Goal: Task Accomplishment & Management: Complete application form

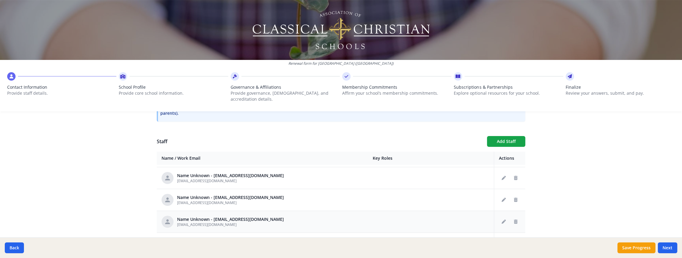
scroll to position [42, 0]
click at [517, 219] on icon "Delete staff" at bounding box center [516, 221] width 4 height 4
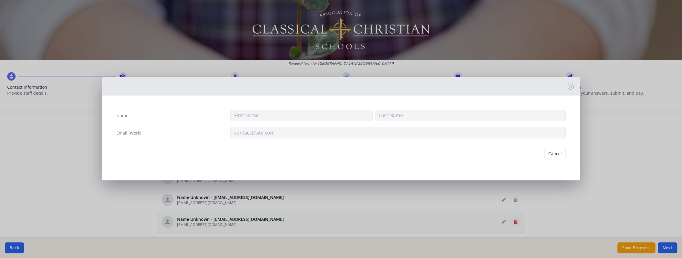
type input "[EMAIL_ADDRESS][DOMAIN_NAME]"
click at [556, 151] on button "Delete" at bounding box center [555, 153] width 21 height 11
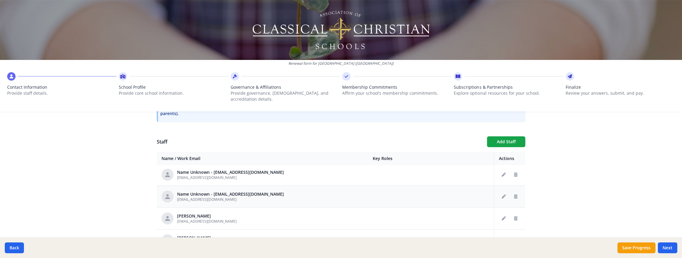
scroll to position [45, 0]
click at [516, 194] on icon "Delete staff" at bounding box center [516, 196] width 4 height 4
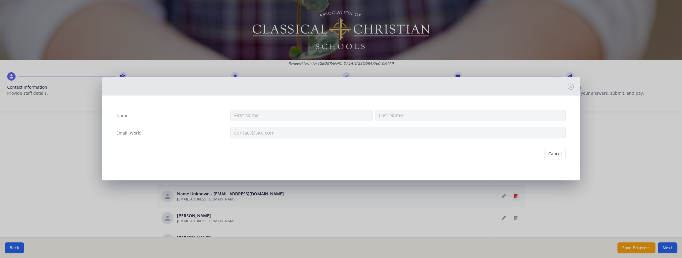
type input "[EMAIL_ADDRESS][DOMAIN_NAME]"
click at [559, 157] on button "Delete" at bounding box center [555, 153] width 21 height 11
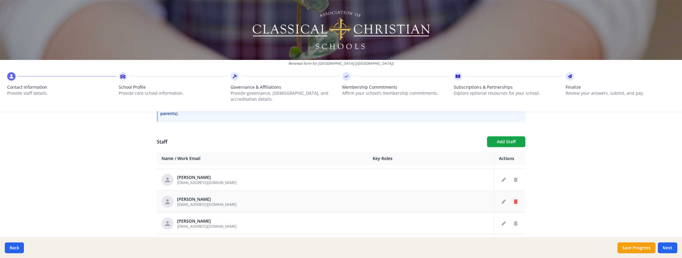
scroll to position [83, 0]
click at [512, 197] on button "Delete staff" at bounding box center [516, 202] width 10 height 10
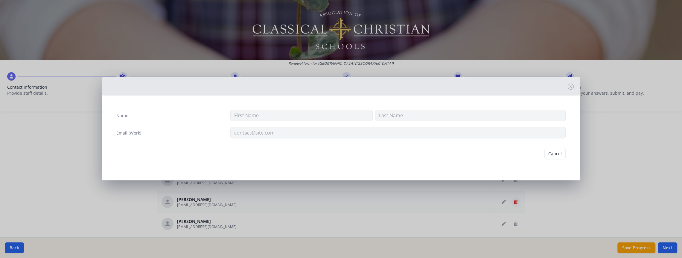
type input "[PERSON_NAME]"
type input "[EMAIL_ADDRESS][DOMAIN_NAME]"
click at [562, 150] on button "Delete" at bounding box center [555, 153] width 21 height 11
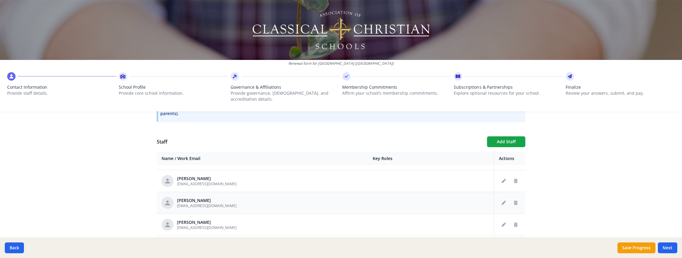
scroll to position [116, 0]
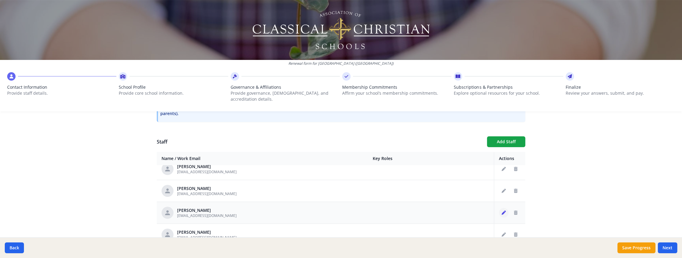
click at [502, 210] on icon "Edit staff" at bounding box center [504, 212] width 4 height 4
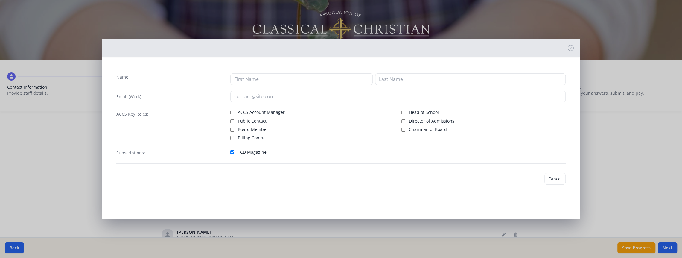
type input "[PERSON_NAME]"
type input "[EMAIL_ADDRESS][DOMAIN_NAME]"
checkbox input "true"
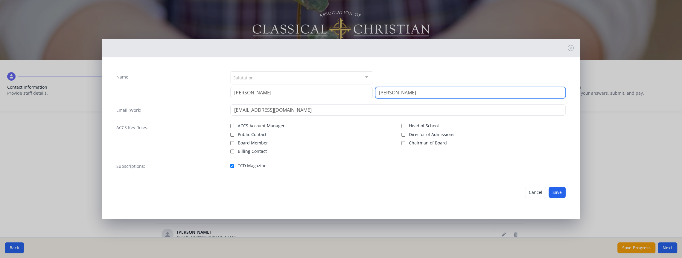
drag, startPoint x: 412, startPoint y: 91, endPoint x: 350, endPoint y: 98, distance: 62.4
click at [351, 98] on div "Name Salutation Mr. Mrs. Ms. Dr. Rev. Fr. Esq. No elements found. Consider chan…" at bounding box center [341, 123] width 459 height 115
type input "Zey"
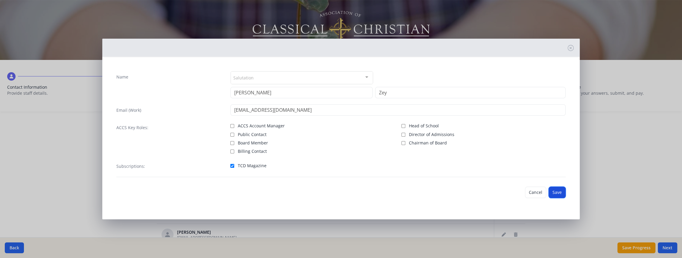
click at [552, 195] on button "Save" at bounding box center [557, 191] width 17 height 11
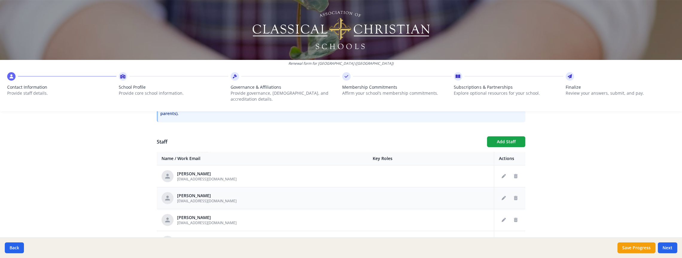
scroll to position [219, 0]
click at [504, 192] on button "Edit staff" at bounding box center [504, 197] width 10 height 10
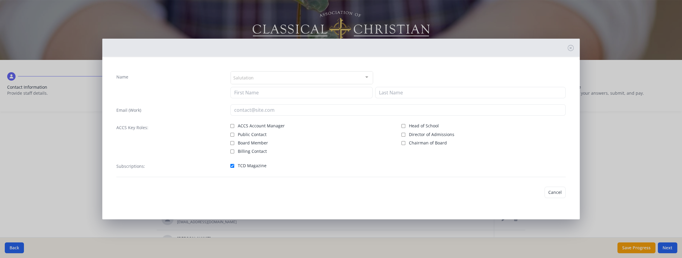
type input "[PERSON_NAME]"
type input "[EMAIL_ADDRESS][DOMAIN_NAME]"
checkbox input "true"
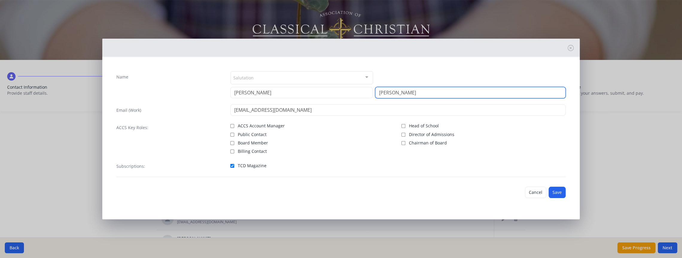
drag, startPoint x: 411, startPoint y: 93, endPoint x: 349, endPoint y: 88, distance: 62.1
click at [349, 88] on div "[PERSON_NAME]" at bounding box center [398, 92] width 336 height 11
type input "Rank"
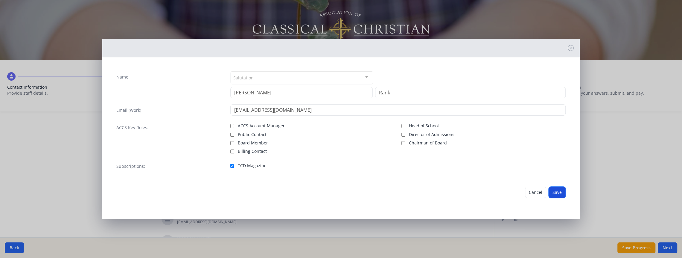
click at [556, 191] on button "Save" at bounding box center [557, 191] width 17 height 11
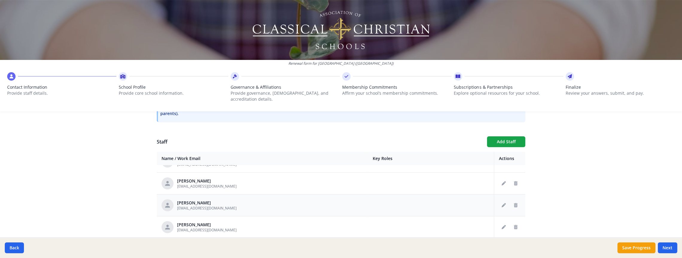
scroll to position [233, 0]
click at [520, 200] on button "Delete staff" at bounding box center [516, 205] width 10 height 10
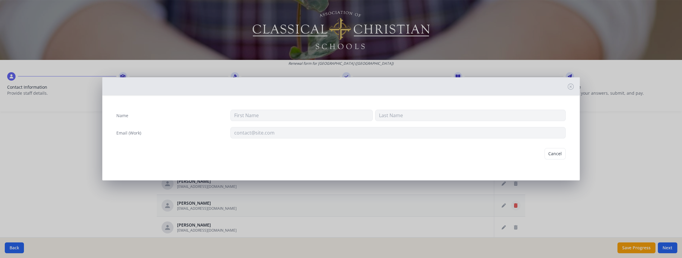
type input "[PERSON_NAME]"
type input "[EMAIL_ADDRESS][DOMAIN_NAME]"
click at [560, 153] on button "Delete" at bounding box center [555, 153] width 21 height 11
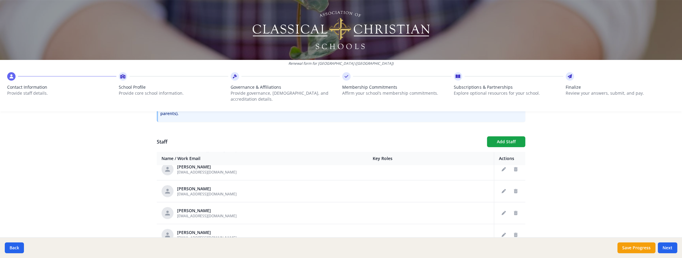
scroll to position [358, 0]
click at [518, 184] on button "Delete staff" at bounding box center [516, 189] width 10 height 10
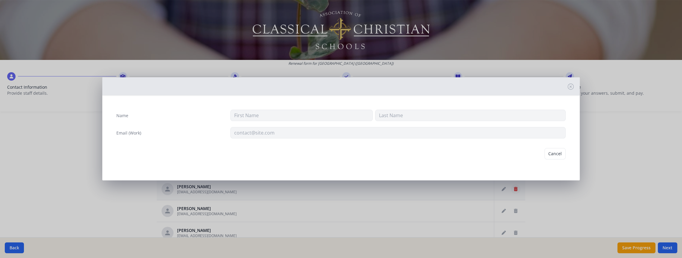
type input "[PERSON_NAME]"
type input "[EMAIL_ADDRESS][DOMAIN_NAME]"
click at [561, 154] on button "Delete" at bounding box center [555, 153] width 21 height 11
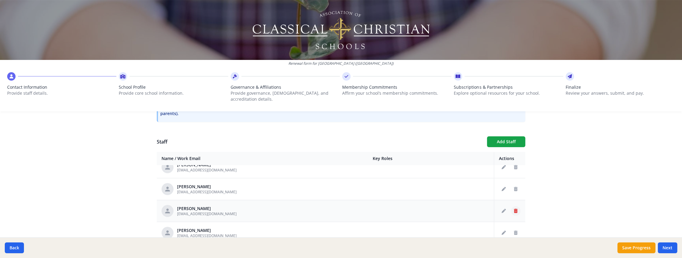
click at [515, 209] on icon "Delete staff" at bounding box center [516, 211] width 4 height 4
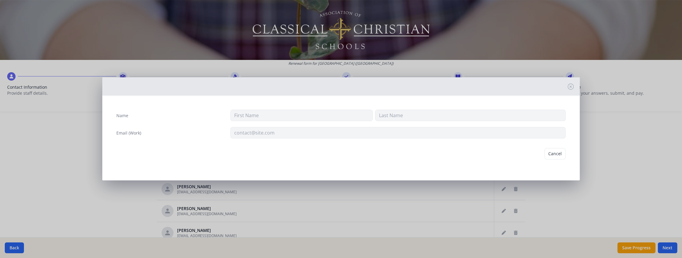
type input "[PERSON_NAME]"
type input "Nedobeck"
type input "[EMAIL_ADDRESS][DOMAIN_NAME]"
click at [551, 153] on button "Delete" at bounding box center [555, 153] width 21 height 11
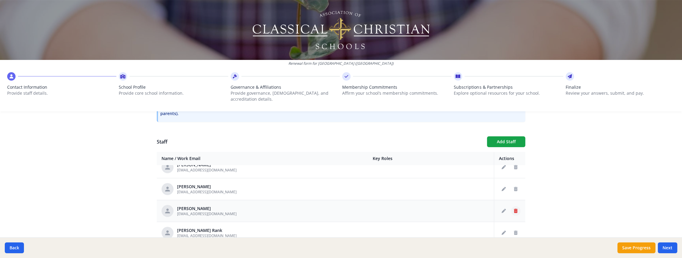
click at [515, 209] on icon "Delete staff" at bounding box center [516, 211] width 4 height 4
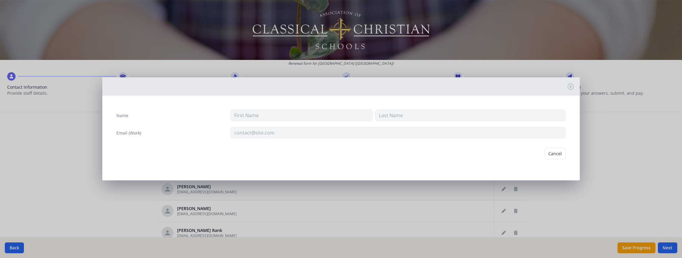
type input "[PERSON_NAME]"
type input "[EMAIL_ADDRESS][DOMAIN_NAME]"
click at [555, 154] on button "Delete" at bounding box center [555, 153] width 21 height 11
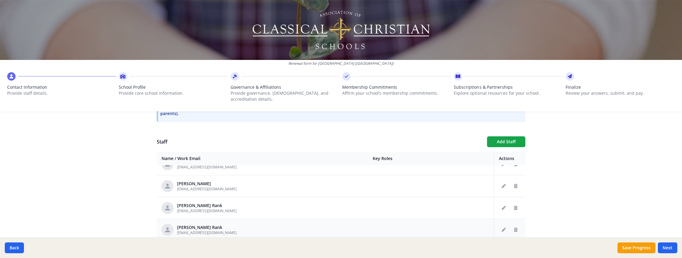
scroll to position [361, 0]
click at [504, 228] on icon "Edit staff" at bounding box center [504, 230] width 4 height 4
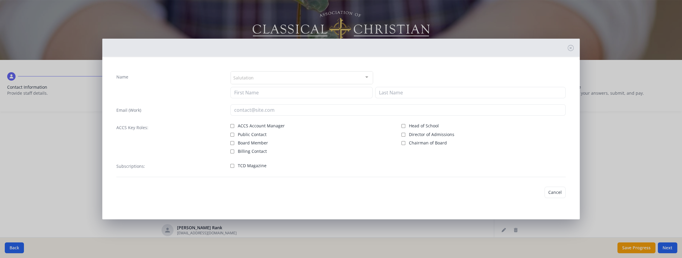
type input "[PERSON_NAME]"
type input "Rank"
type input "[EMAIL_ADDRESS][DOMAIN_NAME]"
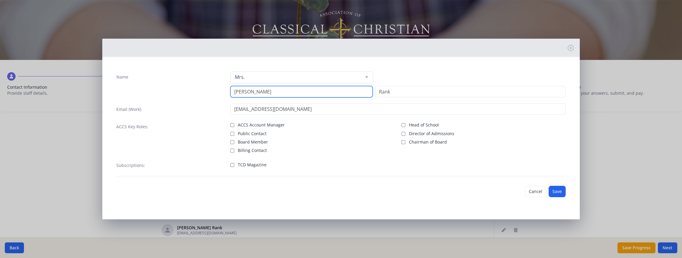
click at [251, 93] on input "[PERSON_NAME]" at bounding box center [301, 91] width 142 height 11
type input "[PERSON_NAME]"
click at [556, 192] on button "Save" at bounding box center [557, 190] width 17 height 11
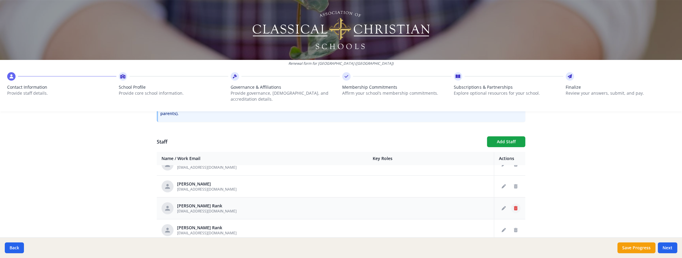
click at [515, 206] on icon "Delete staff" at bounding box center [516, 208] width 4 height 4
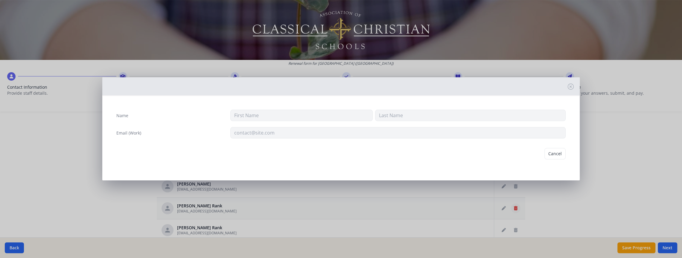
type input "[PERSON_NAME]"
type input "Rank"
type input "[EMAIL_ADDRESS][DOMAIN_NAME]"
click at [551, 151] on button "Delete" at bounding box center [555, 153] width 21 height 11
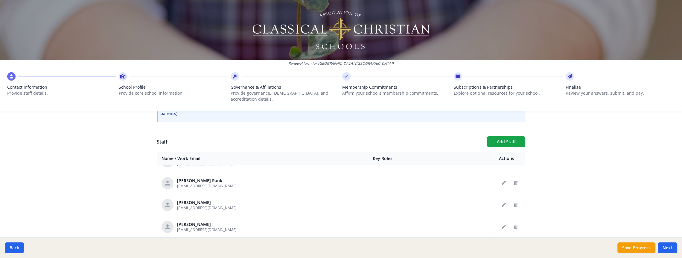
scroll to position [388, 0]
click at [516, 222] on icon "Delete staff" at bounding box center [516, 224] width 4 height 4
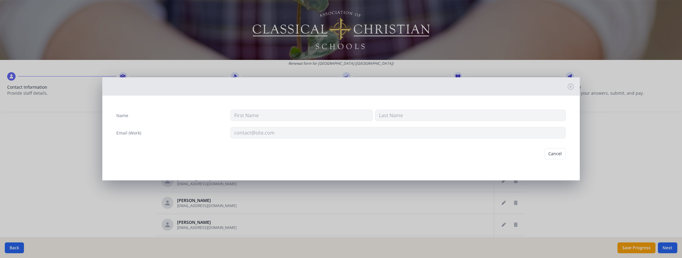
type input "[PERSON_NAME]"
type input "[EMAIL_ADDRESS][DOMAIN_NAME]"
click at [558, 152] on button "Delete" at bounding box center [555, 153] width 21 height 11
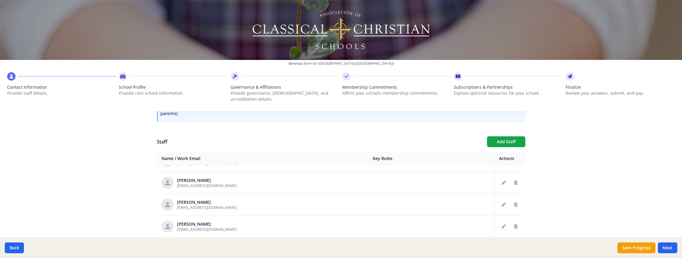
scroll to position [479, 0]
click at [511, 216] on button "Delete staff" at bounding box center [516, 221] width 10 height 10
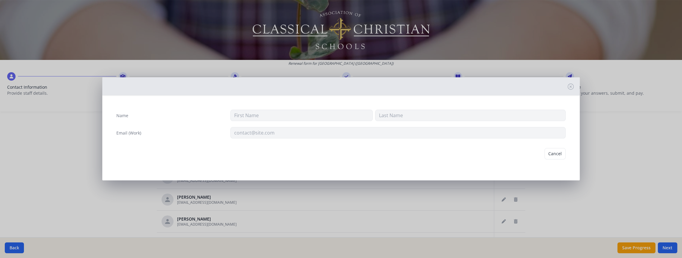
type input "[PERSON_NAME]"
type input "[EMAIL_ADDRESS][DOMAIN_NAME]"
click at [550, 153] on button "Delete" at bounding box center [555, 153] width 21 height 11
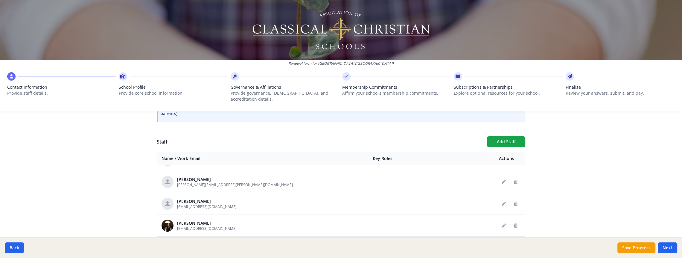
scroll to position [585, 0]
click at [513, 197] on button "Delete staff" at bounding box center [516, 202] width 10 height 10
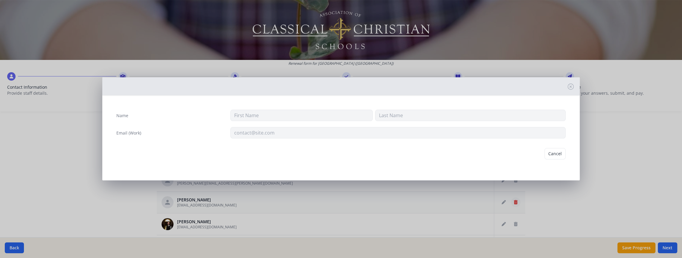
type input "[PERSON_NAME]"
type input "[EMAIL_ADDRESS][DOMAIN_NAME]"
click at [553, 152] on button "Delete" at bounding box center [555, 153] width 21 height 11
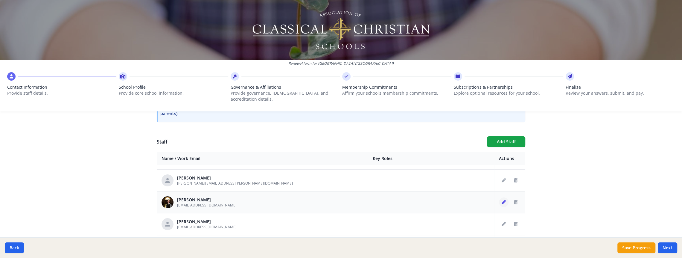
click at [502, 200] on icon "Edit staff" at bounding box center [504, 202] width 4 height 4
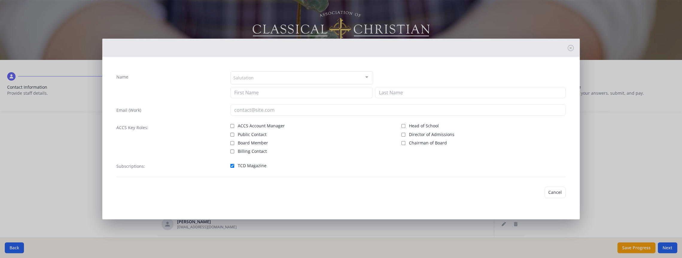
type input "[PERSON_NAME]"
type input "[EMAIL_ADDRESS][DOMAIN_NAME]"
checkbox input "true"
click at [402, 124] on input "Head of School" at bounding box center [404, 126] width 4 height 4
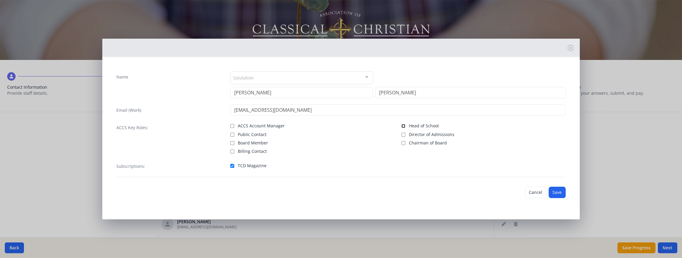
checkbox input "true"
click at [560, 192] on button "Save" at bounding box center [557, 191] width 17 height 11
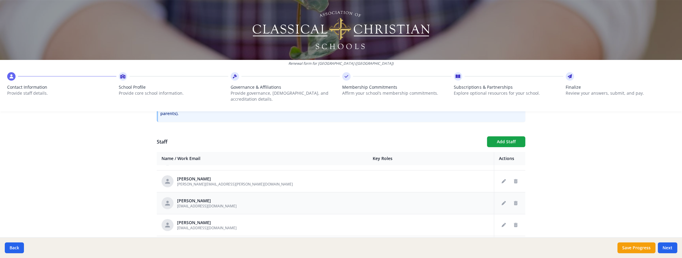
scroll to position [606, 0]
click at [518, 198] on button "Delete staff" at bounding box center [516, 203] width 10 height 10
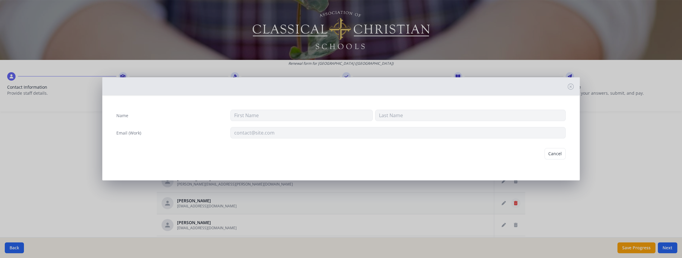
type input "[PERSON_NAME]"
type input "[EMAIL_ADDRESS][DOMAIN_NAME]"
click at [553, 154] on button "Delete" at bounding box center [555, 153] width 21 height 11
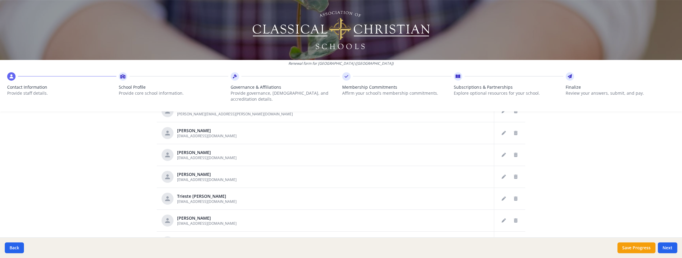
scroll to position [288, 0]
click at [515, 172] on button "Delete staff" at bounding box center [516, 176] width 10 height 10
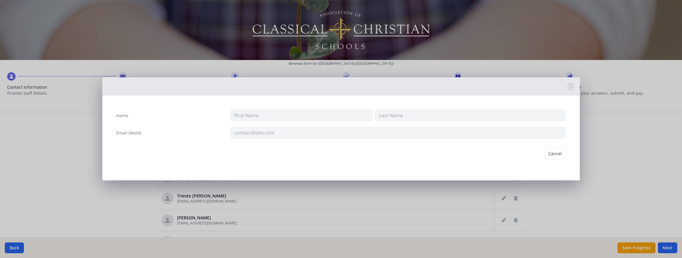
type input "Rachael"
type input "[PERSON_NAME]"
type input "[EMAIL_ADDRESS][DOMAIN_NAME]"
click at [557, 154] on button "Delete" at bounding box center [555, 153] width 21 height 11
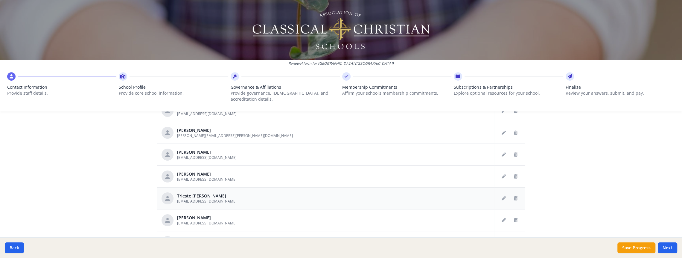
scroll to position [563, 0]
click at [515, 196] on icon "Delete staff" at bounding box center [516, 198] width 4 height 4
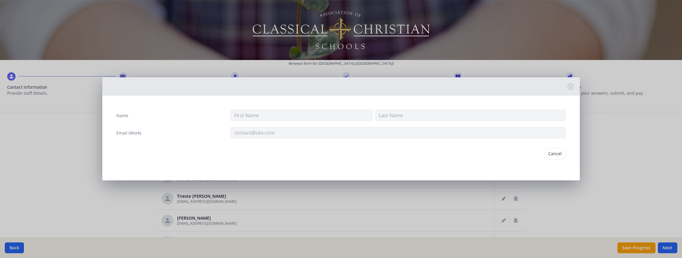
type input "[GEOGRAPHIC_DATA]"
type input "[PERSON_NAME]"
type input "[EMAIL_ADDRESS][DOMAIN_NAME]"
click at [556, 152] on button "Delete" at bounding box center [555, 153] width 21 height 11
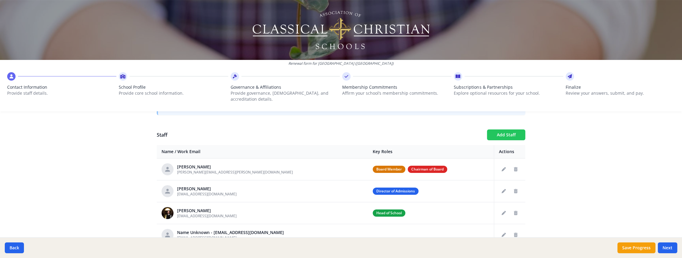
scroll to position [203, 0]
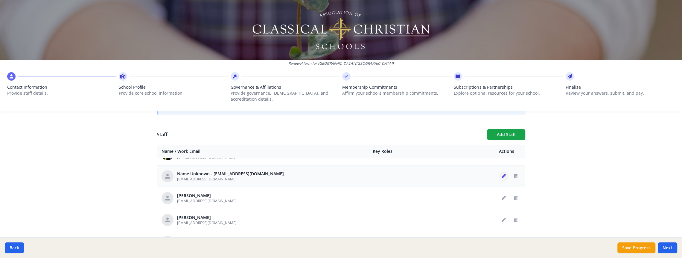
click at [502, 174] on icon "Edit staff" at bounding box center [504, 176] width 4 height 4
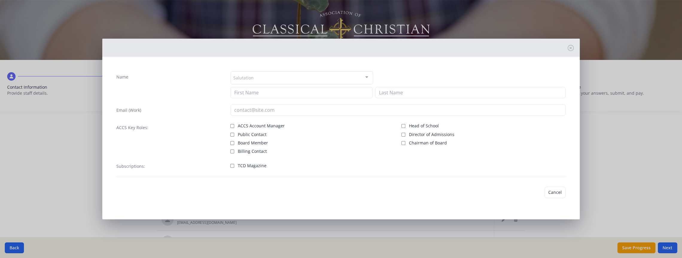
type input "[EMAIL_ADDRESS][DOMAIN_NAME]"
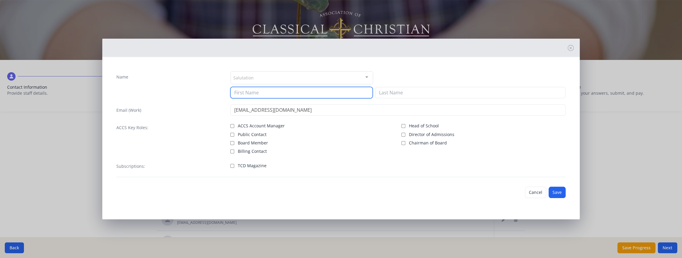
click at [251, 92] on input at bounding box center [301, 92] width 142 height 11
type input "April"
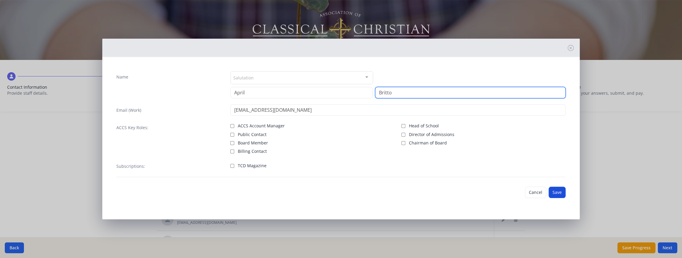
type input "Britto"
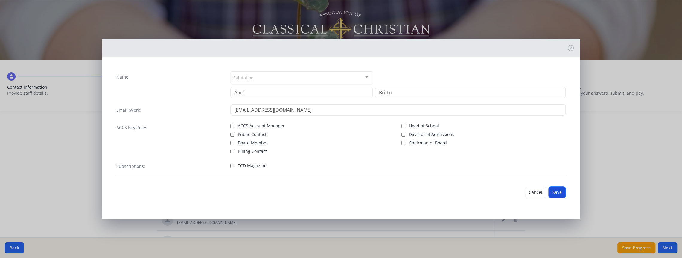
click at [559, 194] on button "Save" at bounding box center [557, 191] width 17 height 11
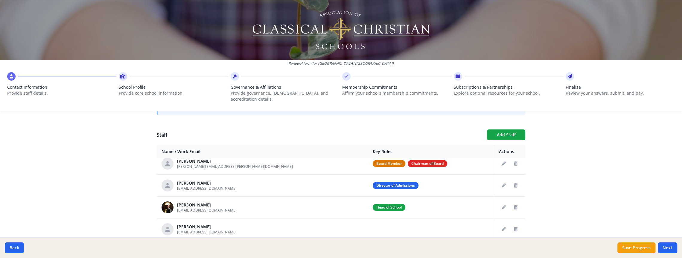
scroll to position [202, 0]
click at [499, 130] on button "Add Staff" at bounding box center [506, 135] width 38 height 11
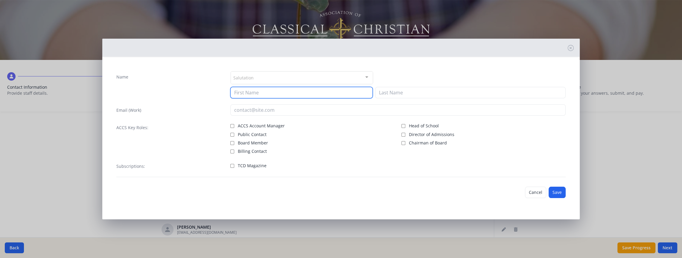
click at [265, 94] on input at bounding box center [301, 92] width 142 height 11
type input "[PERSON_NAME]"
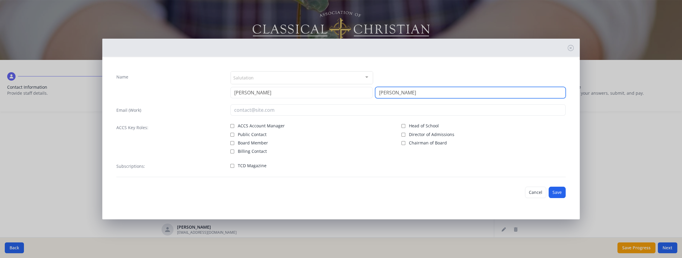
type input "[PERSON_NAME]"
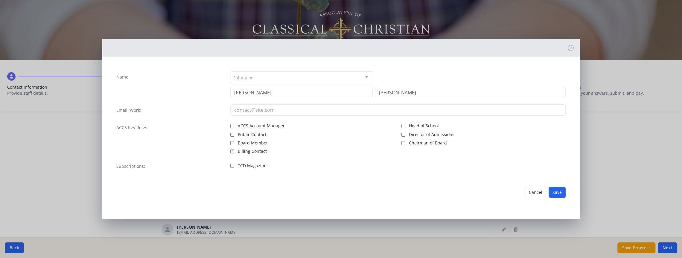
click at [253, 80] on div "Salutation" at bounding box center [302, 77] width 142 height 13
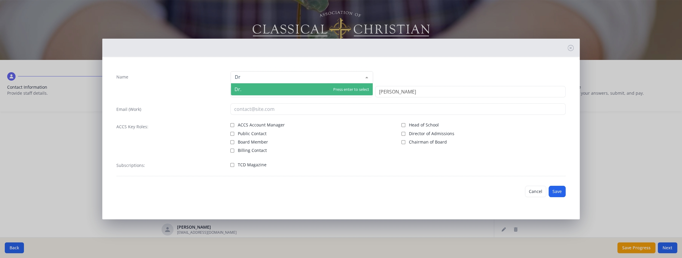
type input "Dr."
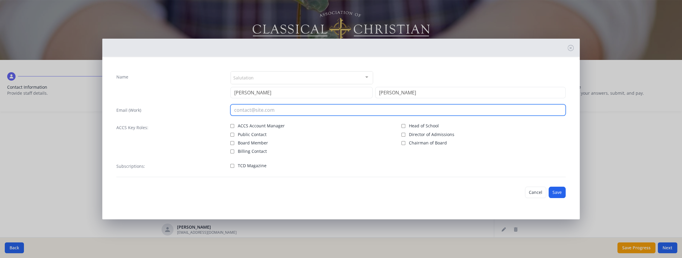
click at [269, 110] on div "Name Salutation Mr. Mrs. Ms. Dr. Rev. Fr. Esq. No elements found. Consider chan…" at bounding box center [341, 123] width 459 height 115
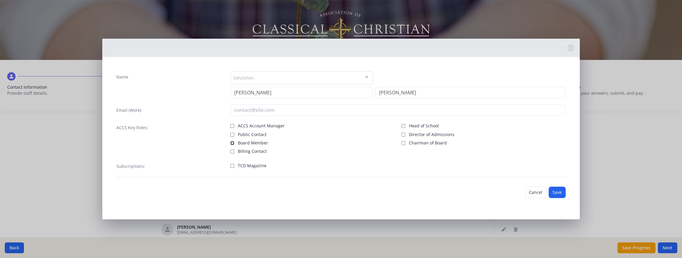
click at [233, 142] on input "Board Member" at bounding box center [232, 143] width 4 height 4
checkbox input "true"
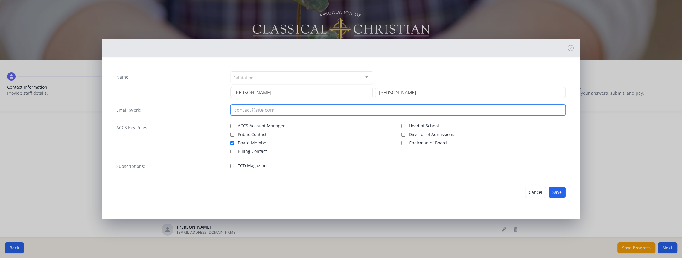
click at [249, 106] on input "email" at bounding box center [398, 109] width 336 height 11
paste input "[EMAIL_ADDRESS][DOMAIN_NAME]"
type input "[EMAIL_ADDRESS][DOMAIN_NAME]"
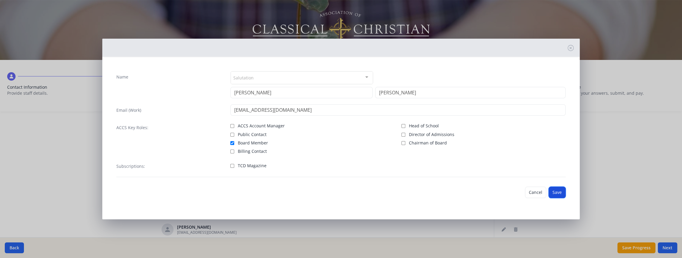
click at [563, 193] on button "Save" at bounding box center [557, 191] width 17 height 11
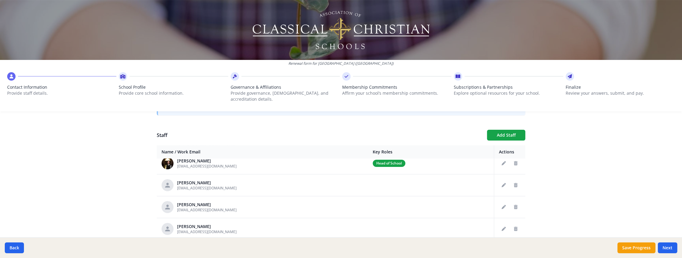
scroll to position [77, 0]
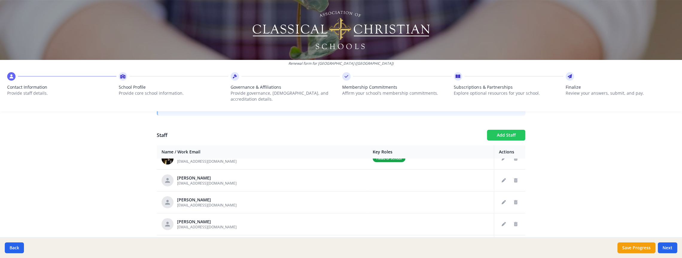
click at [507, 131] on button "Add Staff" at bounding box center [506, 135] width 38 height 11
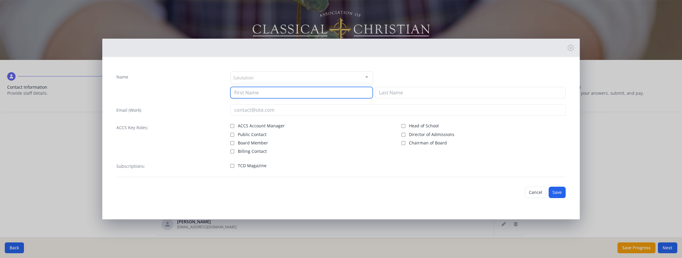
click at [251, 89] on input at bounding box center [301, 92] width 142 height 11
type input "[PERSON_NAME]"
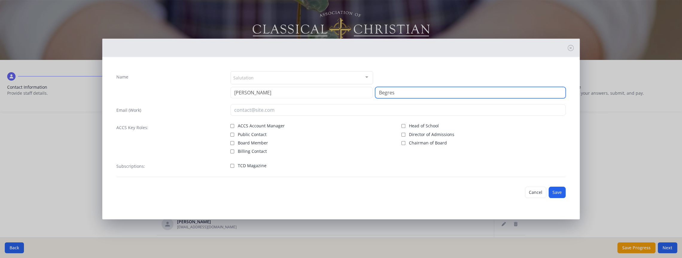
type input "Begres"
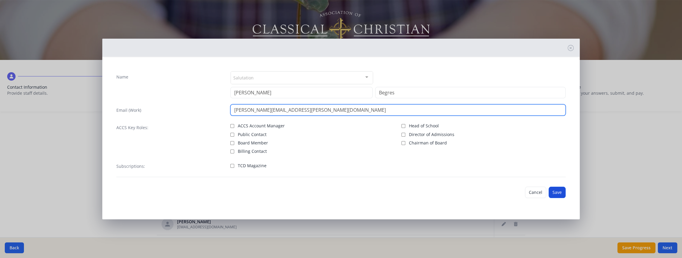
type input "[PERSON_NAME][EMAIL_ADDRESS][PERSON_NAME][DOMAIN_NAME]"
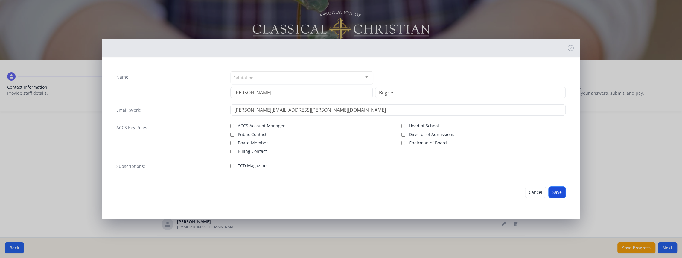
click at [552, 193] on button "Save" at bounding box center [557, 191] width 17 height 11
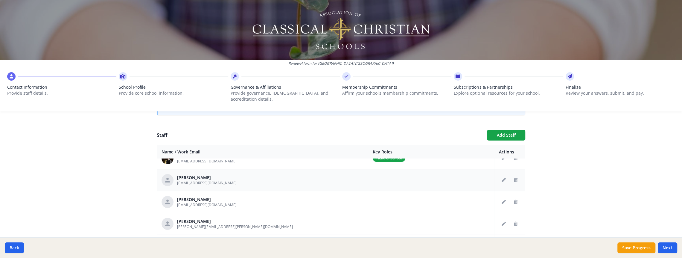
click at [200, 174] on div "[PERSON_NAME]" at bounding box center [207, 177] width 60 height 6
click at [497, 171] on td at bounding box center [509, 179] width 31 height 22
click at [503, 177] on icon "Edit staff" at bounding box center [504, 179] width 4 height 4
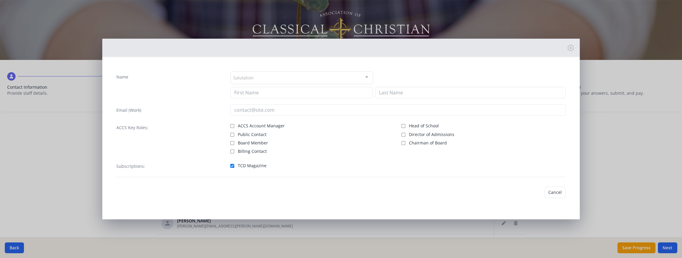
type input "[PERSON_NAME]"
type input "[EMAIL_ADDRESS][DOMAIN_NAME]"
checkbox input "true"
click at [528, 190] on button "Cancel" at bounding box center [535, 191] width 21 height 11
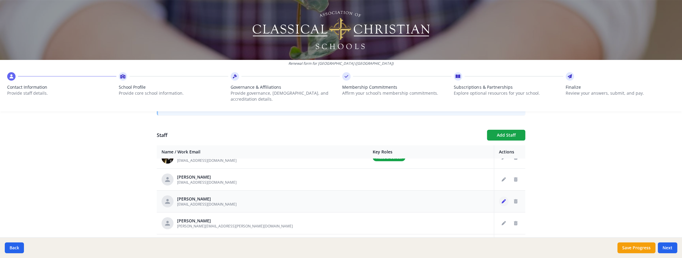
click at [506, 196] on button "Edit staff" at bounding box center [504, 201] width 10 height 10
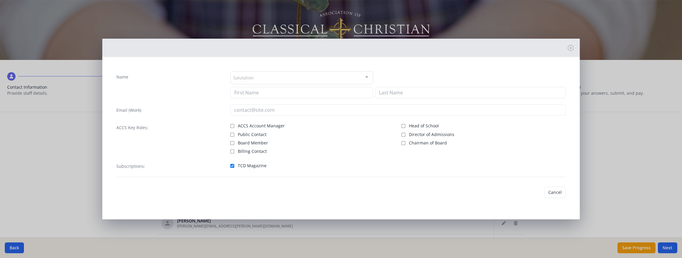
type input "[PERSON_NAME]"
type input "[EMAIL_ADDRESS][DOMAIN_NAME]"
checkbox input "true"
click at [535, 192] on button "Cancel" at bounding box center [535, 191] width 21 height 11
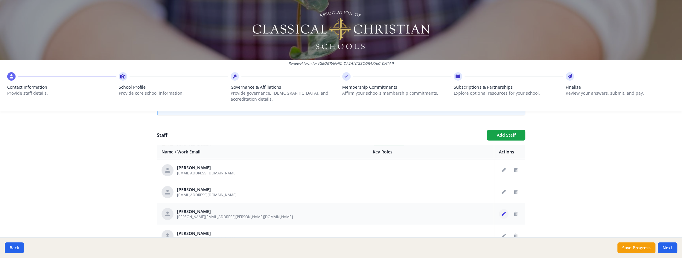
scroll to position [95, 0]
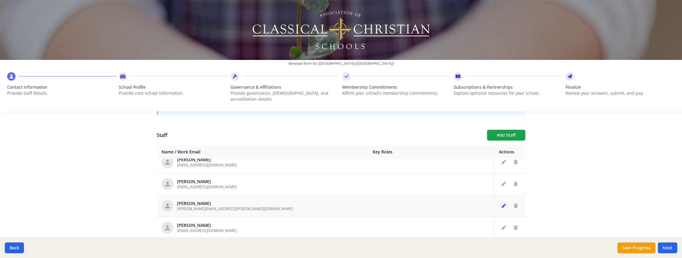
click at [502, 202] on button "Edit staff" at bounding box center [504, 206] width 10 height 10
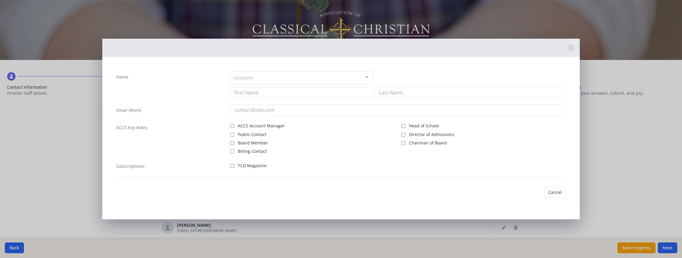
type input "[PERSON_NAME]"
type input "Begres"
type input "[PERSON_NAME][EMAIL_ADDRESS][PERSON_NAME][DOMAIN_NAME]"
click at [234, 166] on input "TCD Magazine" at bounding box center [232, 166] width 4 height 4
checkbox input "true"
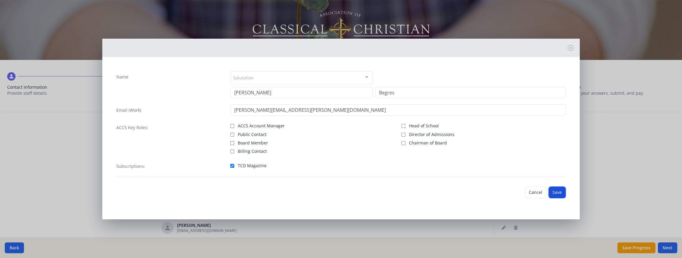
click at [560, 193] on button "Save" at bounding box center [557, 191] width 17 height 11
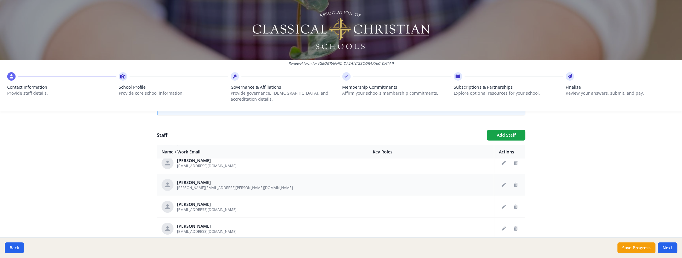
scroll to position [116, 0]
click at [502, 204] on icon "Edit staff" at bounding box center [504, 206] width 4 height 4
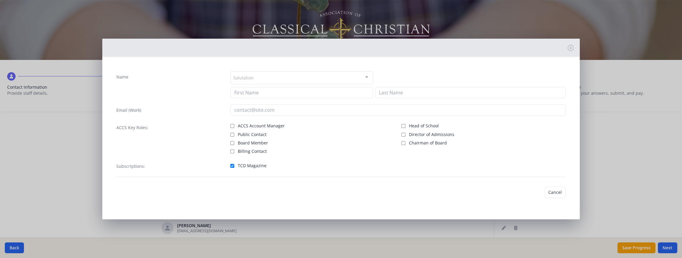
type input "[PERSON_NAME]"
type input "[EMAIL_ADDRESS][DOMAIN_NAME]"
checkbox input "true"
click at [533, 193] on button "Cancel" at bounding box center [535, 191] width 21 height 11
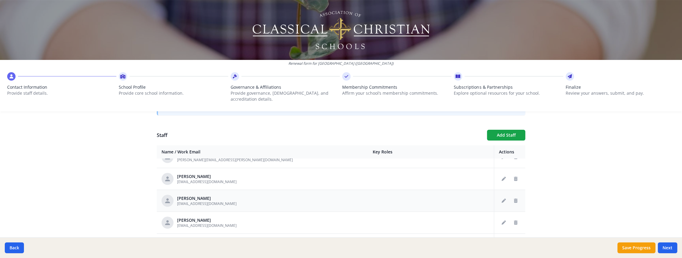
scroll to position [143, 0]
click at [505, 199] on icon "Edit staff" at bounding box center [504, 201] width 4 height 4
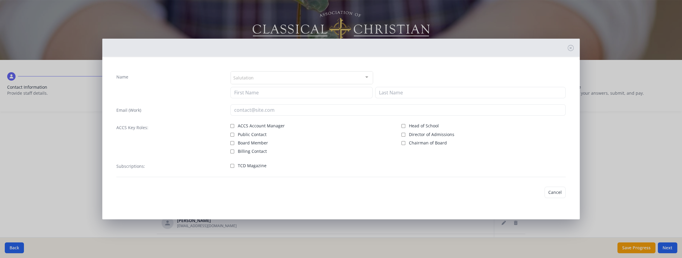
type input "[PERSON_NAME]"
type input "[EMAIL_ADDRESS][DOMAIN_NAME]"
click at [232, 165] on input "TCD Magazine" at bounding box center [232, 165] width 4 height 4
checkbox input "true"
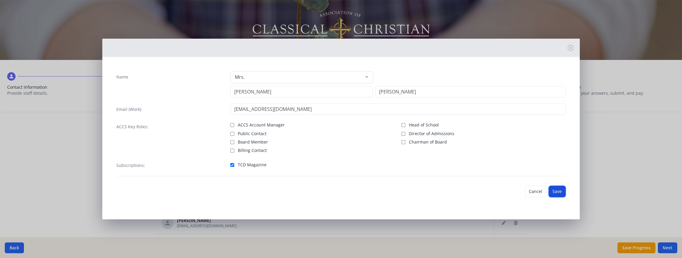
click at [554, 189] on button "Save" at bounding box center [557, 190] width 17 height 11
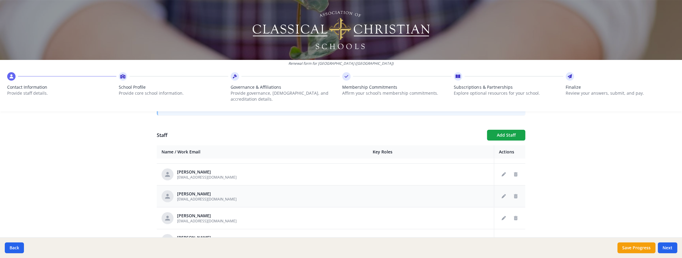
scroll to position [170, 0]
click at [505, 194] on icon "Edit staff" at bounding box center [504, 196] width 4 height 4
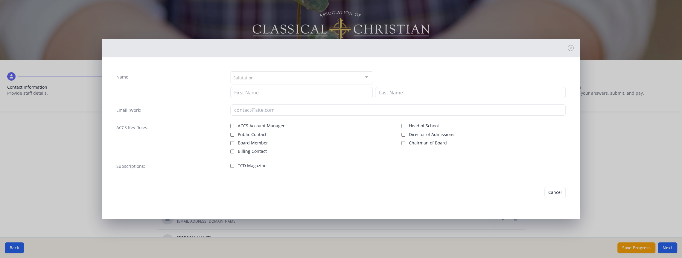
type input "April"
type input "Britto"
type input "[EMAIL_ADDRESS][DOMAIN_NAME]"
click at [234, 165] on input "TCD Magazine" at bounding box center [232, 166] width 4 height 4
checkbox input "true"
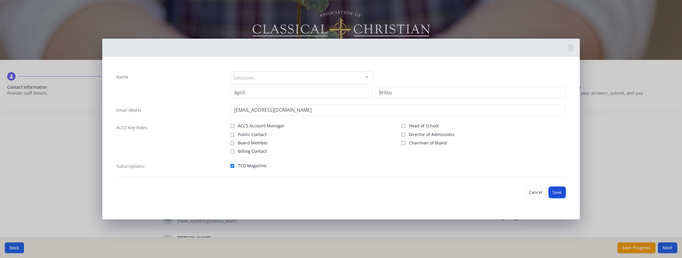
click at [553, 191] on button "Save" at bounding box center [557, 191] width 17 height 11
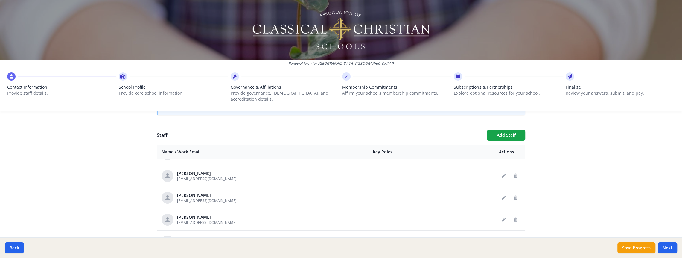
scroll to position [191, 0]
click at [504, 194] on icon "Edit staff" at bounding box center [504, 196] width 4 height 4
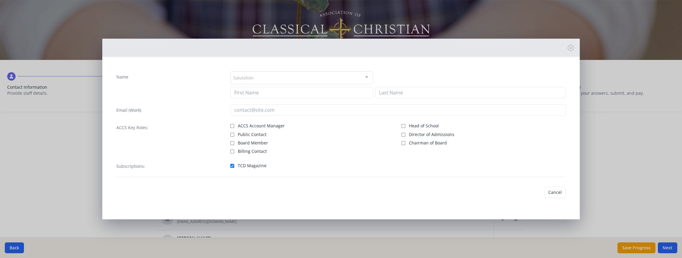
type input "[PERSON_NAME]"
type input "[EMAIL_ADDRESS][DOMAIN_NAME]"
checkbox input "true"
click at [532, 192] on button "Cancel" at bounding box center [535, 191] width 21 height 11
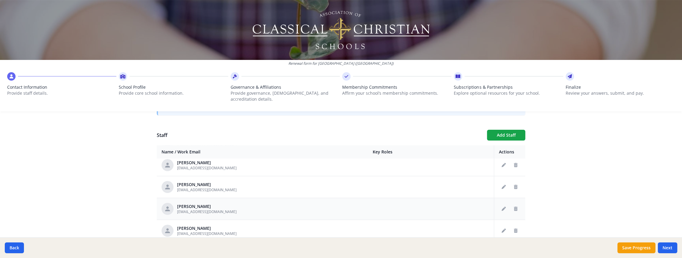
scroll to position [212, 0]
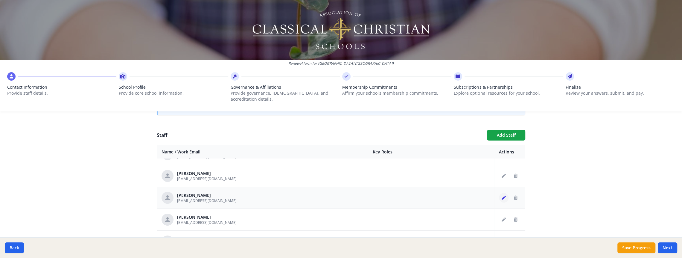
click at [504, 195] on icon "Edit staff" at bounding box center [504, 197] width 4 height 4
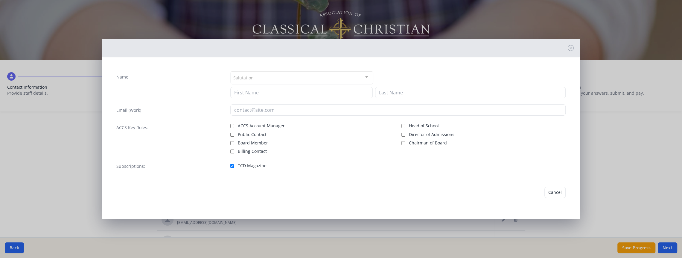
type input "[PERSON_NAME]"
type input "[EMAIL_ADDRESS][DOMAIN_NAME]"
checkbox input "true"
click at [446, 231] on div "Name Salutation Mr. Mrs. Ms. Dr. Rev. Fr. Esq. No elements found. Consider chan…" at bounding box center [341, 129] width 682 height 258
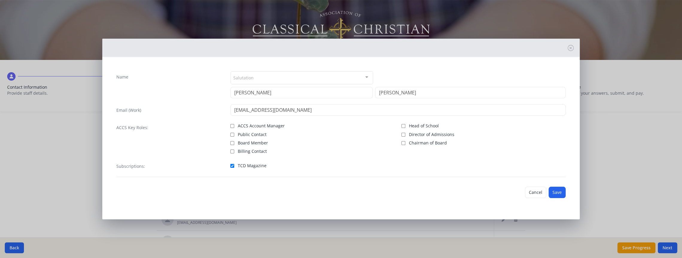
click at [592, 199] on div "Name Salutation Mr. Mrs. Ms. Dr. Rev. Fr. Esq. No elements found. Consider chan…" at bounding box center [341, 129] width 682 height 258
click at [554, 191] on button "Save" at bounding box center [557, 191] width 17 height 11
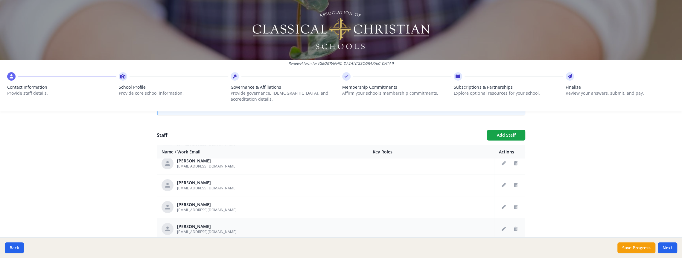
scroll to position [226, 0]
click at [499, 200] on button "Edit staff" at bounding box center [504, 205] width 10 height 10
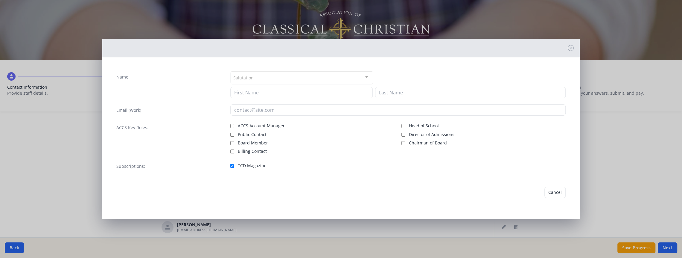
type input "[PERSON_NAME]"
type input "[EMAIL_ADDRESS][DOMAIN_NAME]"
checkbox input "true"
click at [598, 185] on div "Name Salutation Mr. Mrs. Ms. Dr. Rev. Fr. Esq. No elements found. Consider chan…" at bounding box center [341, 129] width 682 height 258
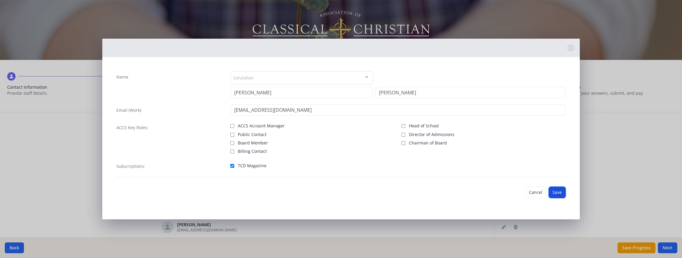
click at [559, 188] on button "Save" at bounding box center [557, 191] width 17 height 11
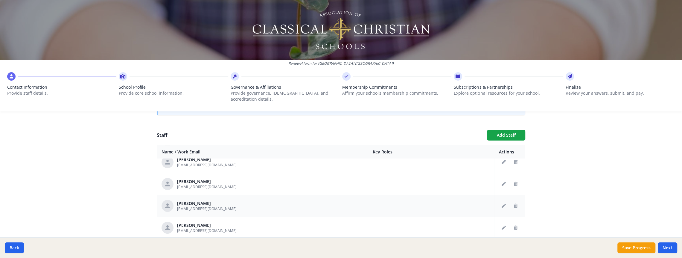
scroll to position [251, 0]
click at [507, 198] on button "Edit staff" at bounding box center [504, 203] width 10 height 10
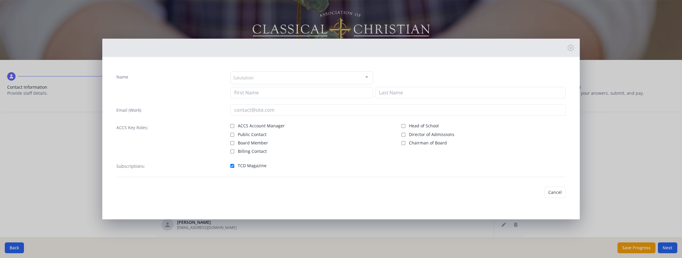
type input "[PERSON_NAME]"
type input "[EMAIL_ADDRESS][DOMAIN_NAME]"
checkbox input "true"
click at [534, 191] on button "Cancel" at bounding box center [535, 191] width 21 height 11
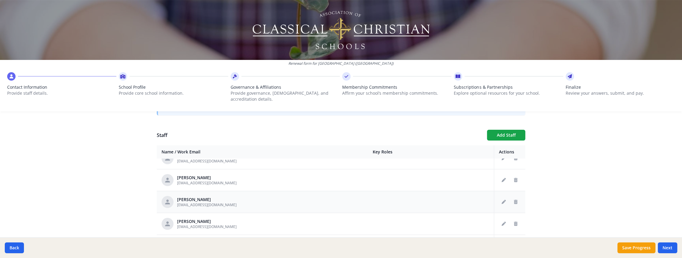
scroll to position [274, 0]
click at [499, 196] on div at bounding box center [510, 201] width 22 height 10
click at [503, 199] on icon "Edit staff" at bounding box center [504, 201] width 4 height 4
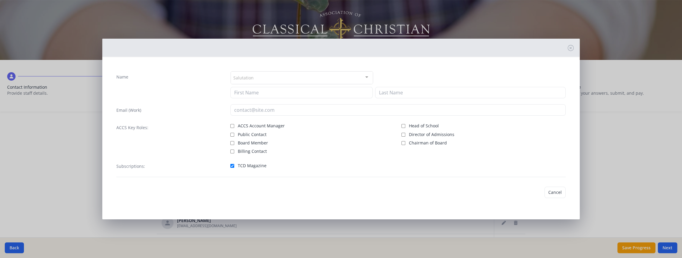
type input "[PERSON_NAME]"
type input "Haleen"
type input "[EMAIL_ADDRESS][DOMAIN_NAME]"
checkbox input "true"
click at [529, 192] on button "Cancel" at bounding box center [535, 191] width 21 height 11
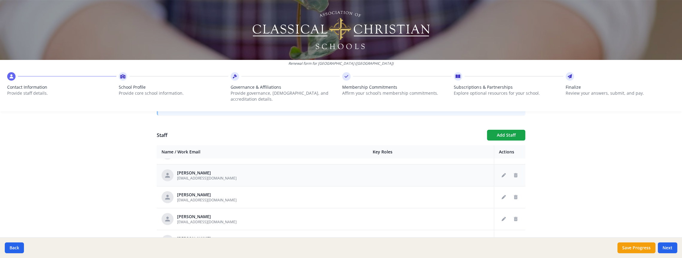
scroll to position [300, 0]
click at [501, 192] on button "Edit staff" at bounding box center [504, 197] width 10 height 10
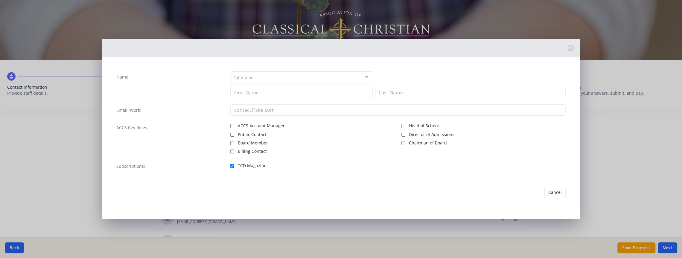
type input "[PERSON_NAME]"
type input "[EMAIL_ADDRESS][DOMAIN_NAME]"
checkbox input "true"
click at [533, 194] on button "Cancel" at bounding box center [535, 191] width 21 height 11
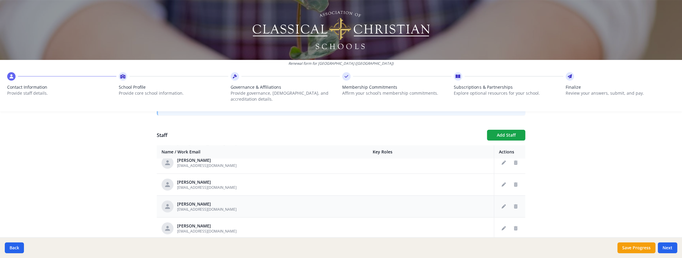
scroll to position [319, 0]
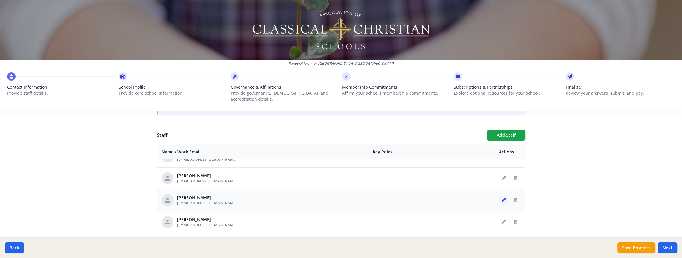
click at [504, 198] on icon "Edit staff" at bounding box center [504, 200] width 4 height 4
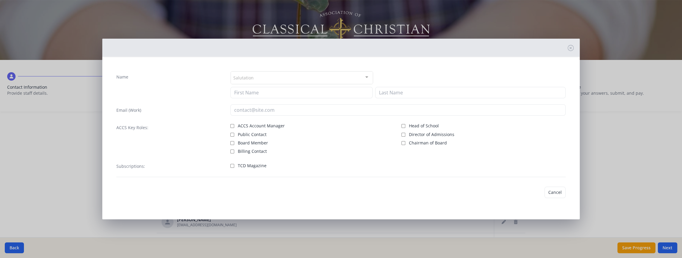
type input "[PERSON_NAME]"
type input "Kalas"
type input "[EMAIL_ADDRESS][DOMAIN_NAME]"
click at [231, 164] on input "TCD Magazine" at bounding box center [232, 165] width 4 height 4
checkbox input "true"
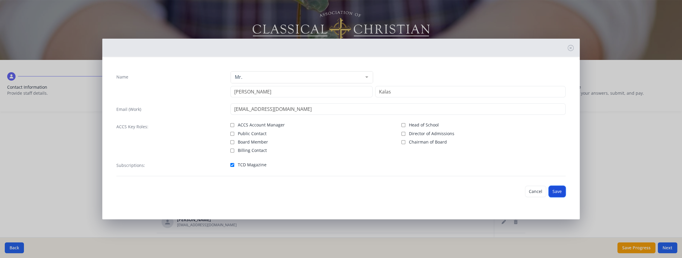
click at [558, 190] on button "Save" at bounding box center [557, 190] width 17 height 11
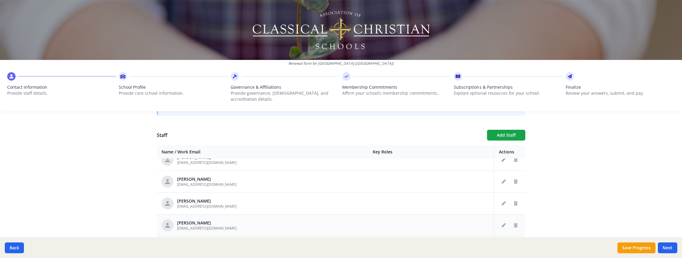
scroll to position [339, 0]
click at [506, 197] on button "Edit staff" at bounding box center [504, 202] width 10 height 10
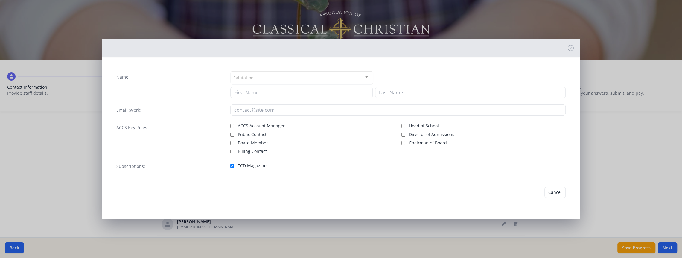
type input "[PERSON_NAME]"
type input "[EMAIL_ADDRESS][DOMAIN_NAME]"
checkbox input "true"
click at [533, 192] on button "Cancel" at bounding box center [535, 191] width 21 height 11
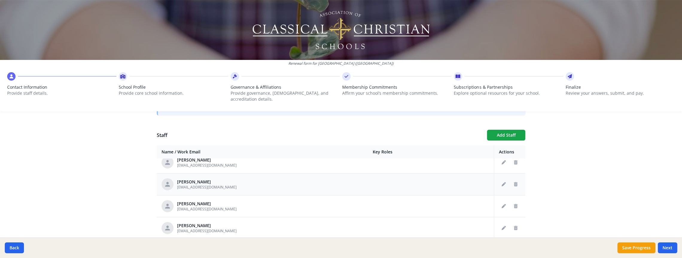
scroll to position [388, 0]
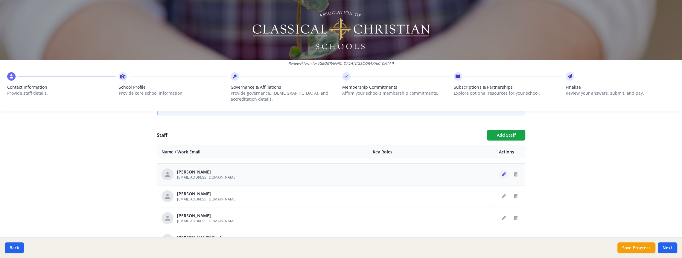
click at [504, 172] on icon "Edit staff" at bounding box center [504, 174] width 4 height 4
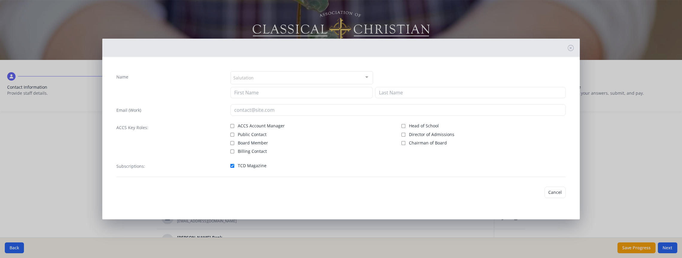
type input "[PERSON_NAME]"
type input "King"
type input "[EMAIL_ADDRESS][DOMAIN_NAME]"
checkbox input "true"
click at [537, 189] on button "Cancel" at bounding box center [535, 191] width 21 height 11
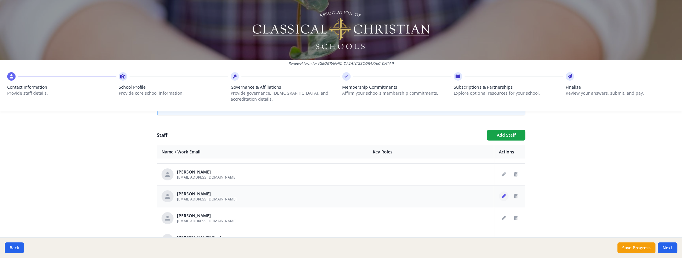
click at [502, 192] on button "Edit staff" at bounding box center [504, 196] width 10 height 10
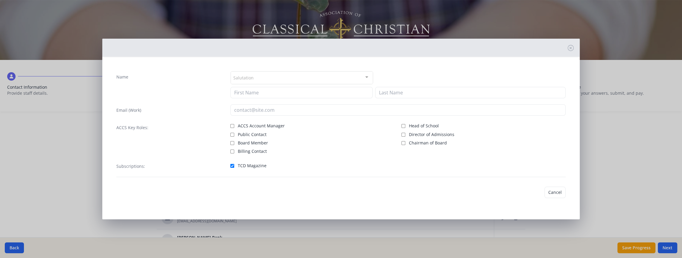
type input "Kayla"
type input "[PERSON_NAME]"
type input "[EMAIL_ADDRESS][DOMAIN_NAME]"
checkbox input "true"
click at [531, 193] on button "Cancel" at bounding box center [535, 191] width 21 height 11
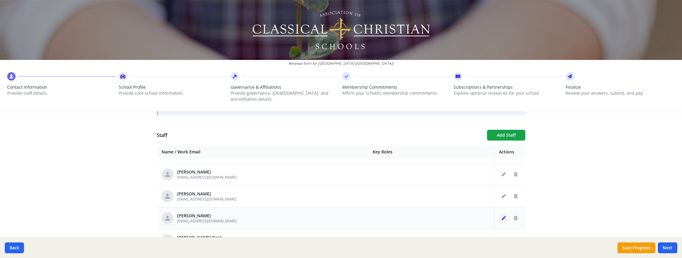
click at [506, 213] on button "Edit staff" at bounding box center [504, 218] width 10 height 10
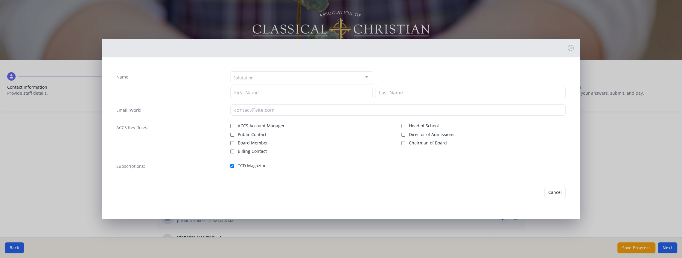
type input "[PERSON_NAME]"
type input "[EMAIL_ADDRESS][DOMAIN_NAME]"
checkbox input "true"
click at [533, 190] on button "Cancel" at bounding box center [535, 191] width 21 height 11
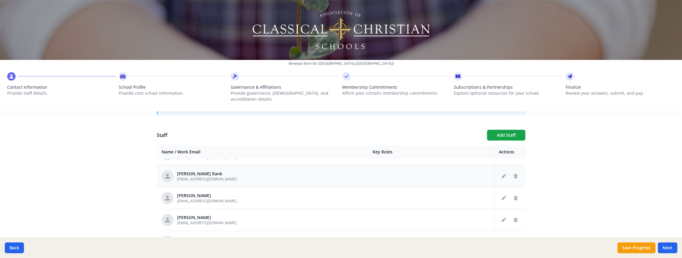
scroll to position [454, 0]
click at [504, 170] on button "Edit staff" at bounding box center [504, 174] width 10 height 10
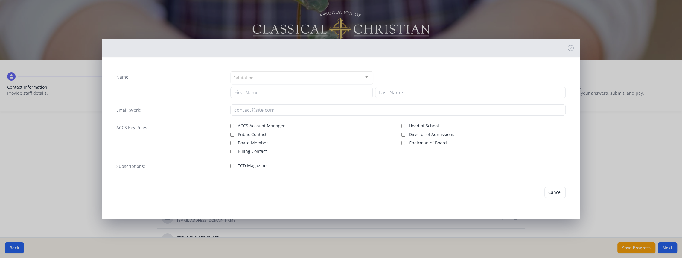
type input "[PERSON_NAME]"
type input "Rank"
type input "[EMAIL_ADDRESS][DOMAIN_NAME]"
click at [232, 163] on input "TCD Magazine" at bounding box center [232, 165] width 4 height 4
checkbox input "true"
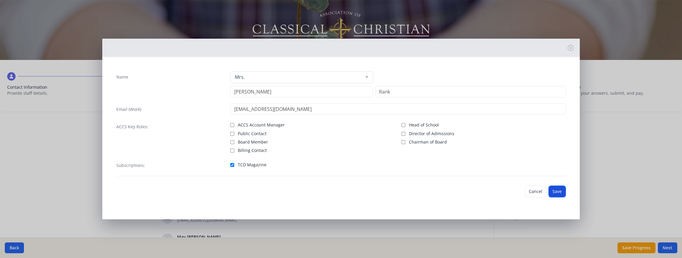
click at [557, 191] on button "Save" at bounding box center [557, 190] width 17 height 11
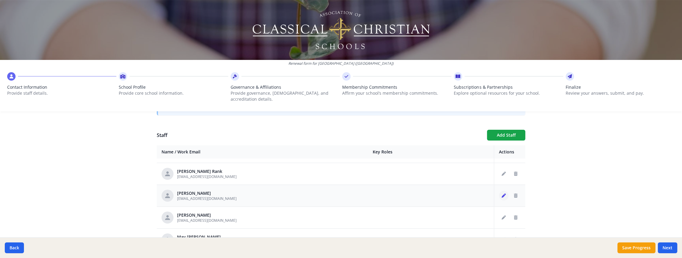
click at [501, 191] on button "Edit staff" at bounding box center [504, 196] width 10 height 10
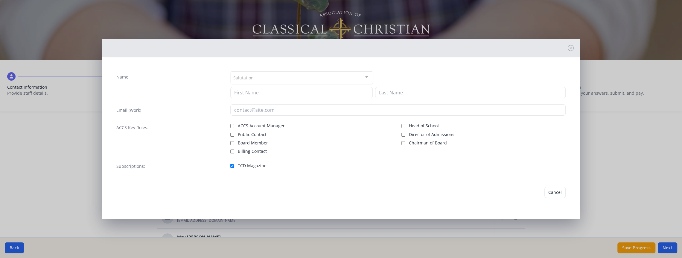
type input "[PERSON_NAME]"
type input "[EMAIL_ADDRESS][DOMAIN_NAME]"
checkbox input "true"
click at [538, 193] on button "Cancel" at bounding box center [535, 191] width 21 height 11
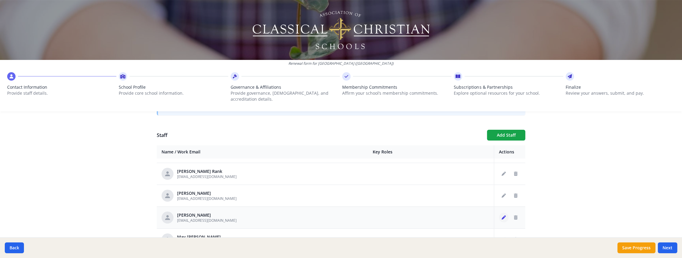
click at [504, 215] on icon "Edit staff" at bounding box center [504, 217] width 4 height 4
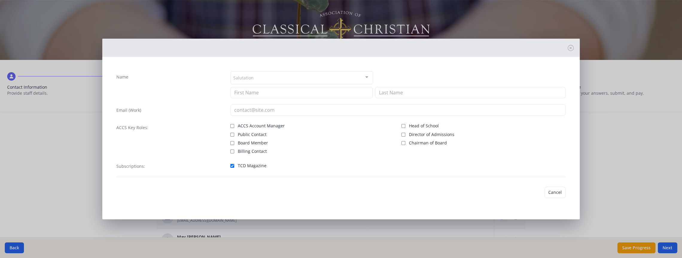
type input "[PERSON_NAME]"
type input "Salmon"
type input "[EMAIL_ADDRESS][DOMAIN_NAME]"
checkbox input "true"
click at [533, 194] on button "Cancel" at bounding box center [535, 191] width 21 height 11
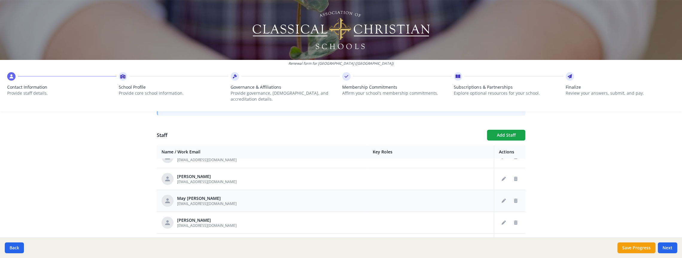
scroll to position [497, 0]
click at [497, 191] on td at bounding box center [509, 196] width 31 height 22
click at [504, 194] on icon "Edit staff" at bounding box center [504, 196] width 4 height 4
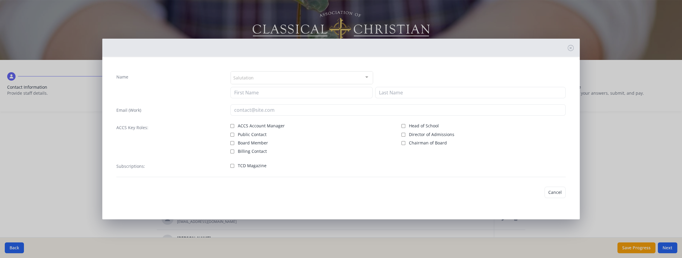
type input "May"
type input "[PERSON_NAME]"
type input "[EMAIL_ADDRESS][DOMAIN_NAME]"
click at [233, 166] on input "TCD Magazine" at bounding box center [232, 165] width 4 height 4
checkbox input "true"
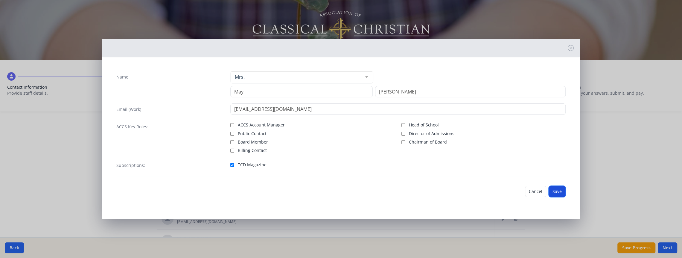
click at [557, 190] on button "Save" at bounding box center [557, 190] width 17 height 11
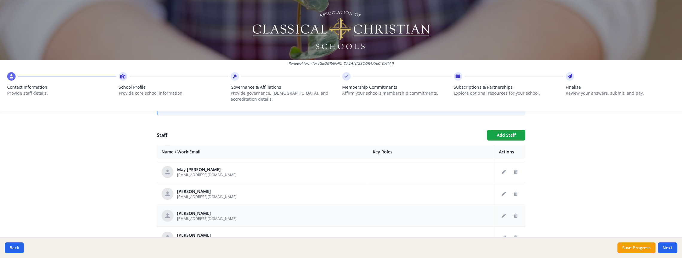
scroll to position [521, 0]
click at [501, 189] on button "Edit staff" at bounding box center [504, 194] width 10 height 10
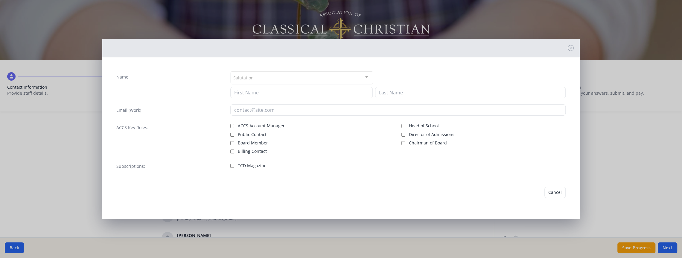
type input "[PERSON_NAME]"
type input "[EMAIL_ADDRESS][DOMAIN_NAME]"
click at [233, 163] on input "TCD Magazine" at bounding box center [232, 165] width 4 height 4
checkbox input "true"
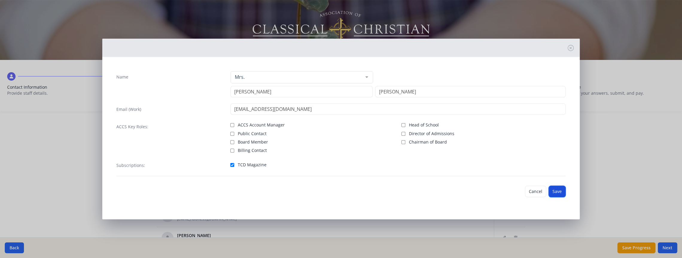
click at [563, 188] on button "Save" at bounding box center [557, 190] width 17 height 11
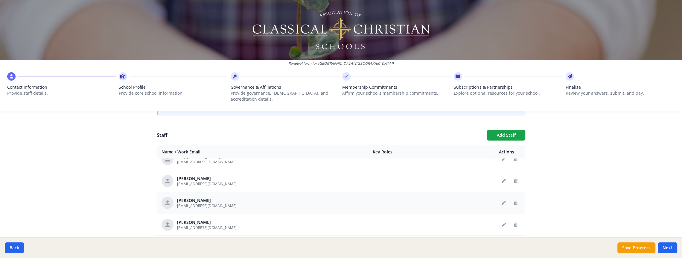
scroll to position [534, 0]
click at [503, 201] on icon "Edit staff" at bounding box center [504, 203] width 4 height 4
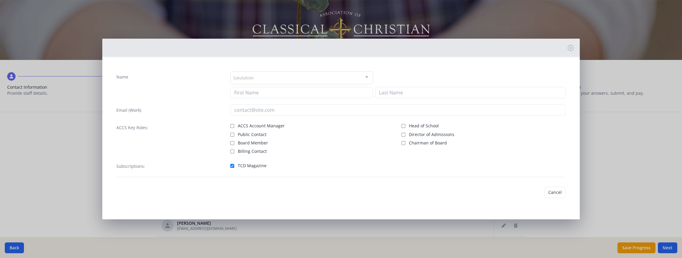
type input "[PERSON_NAME]"
type input "[EMAIL_ADDRESS][DOMAIN_NAME]"
checkbox input "true"
click at [532, 191] on button "Cancel" at bounding box center [535, 191] width 21 height 11
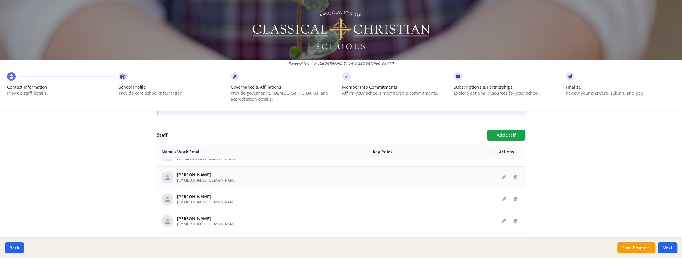
scroll to position [585, 0]
click at [503, 170] on button "Edit staff" at bounding box center [504, 174] width 10 height 10
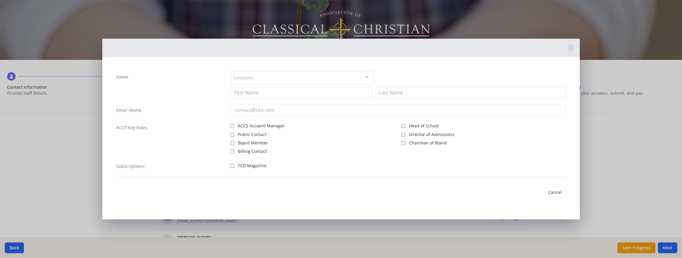
type input "[PERSON_NAME]"
type input "[EMAIL_ADDRESS][DOMAIN_NAME]"
click at [232, 142] on input "Board Member" at bounding box center [232, 142] width 4 height 4
checkbox input "true"
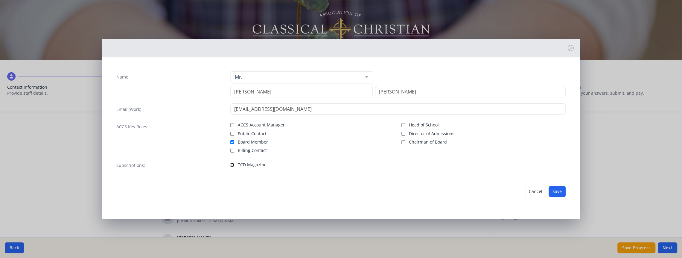
click at [233, 165] on input "TCD Magazine" at bounding box center [232, 165] width 4 height 4
checkbox input "true"
click at [563, 188] on button "Save" at bounding box center [557, 190] width 17 height 11
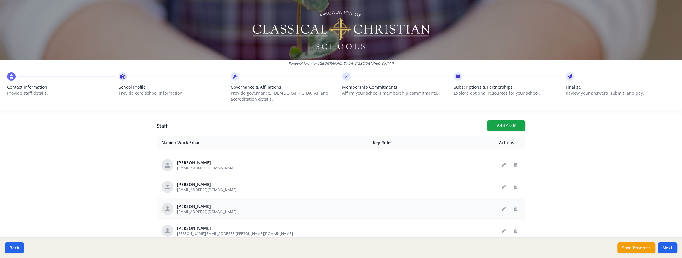
scroll to position [212, 0]
click at [502, 184] on icon "Edit staff" at bounding box center [504, 186] width 4 height 4
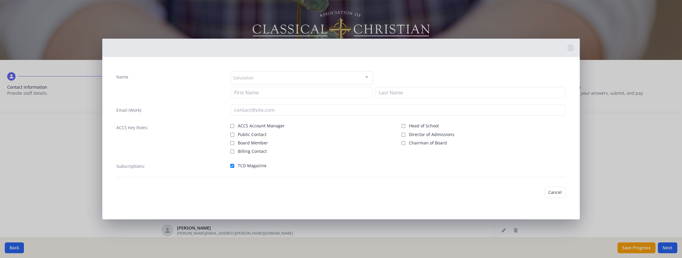
type input "[PERSON_NAME]"
type input "[EMAIL_ADDRESS][DOMAIN_NAME]"
checkbox input "true"
click at [533, 191] on button "Cancel" at bounding box center [535, 191] width 21 height 11
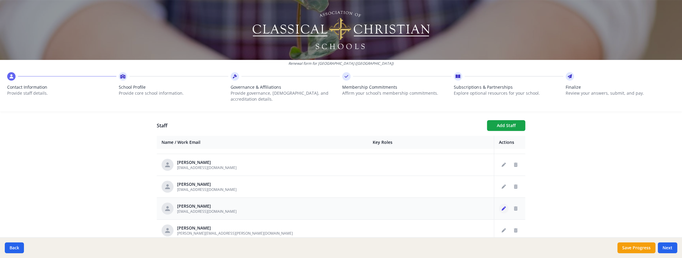
click at [501, 203] on button "Edit staff" at bounding box center [504, 208] width 10 height 10
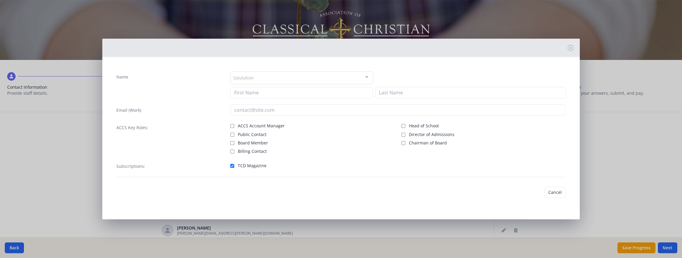
type input "[PERSON_NAME]"
type input "[EMAIL_ADDRESS][DOMAIN_NAME]"
checkbox input "true"
click at [529, 191] on button "Cancel" at bounding box center [535, 191] width 21 height 11
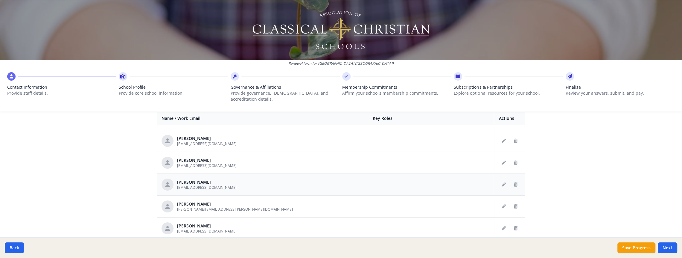
scroll to position [239, 0]
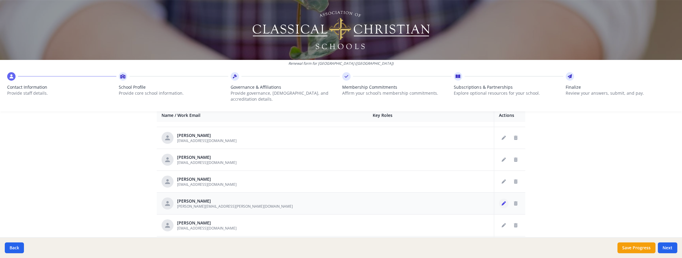
click at [504, 201] on icon "Edit staff" at bounding box center [504, 203] width 4 height 4
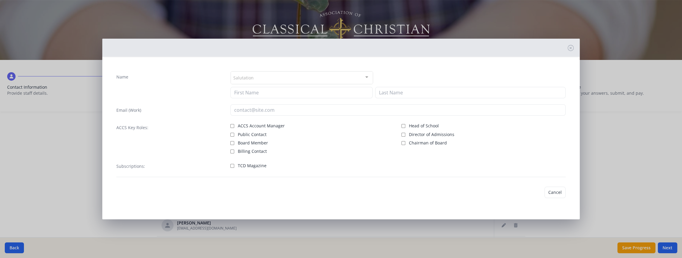
type input "[PERSON_NAME]"
type input "[PERSON_NAME][EMAIL_ADDRESS][PERSON_NAME][DOMAIN_NAME]"
click at [232, 143] on input "Board Member" at bounding box center [232, 143] width 4 height 4
checkbox input "true"
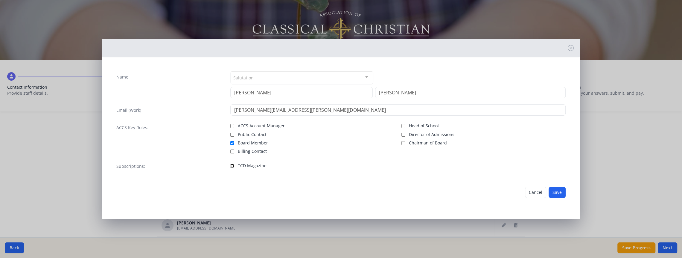
click at [233, 164] on input "TCD Magazine" at bounding box center [232, 166] width 4 height 4
checkbox input "true"
click at [556, 188] on button "Save" at bounding box center [557, 191] width 17 height 11
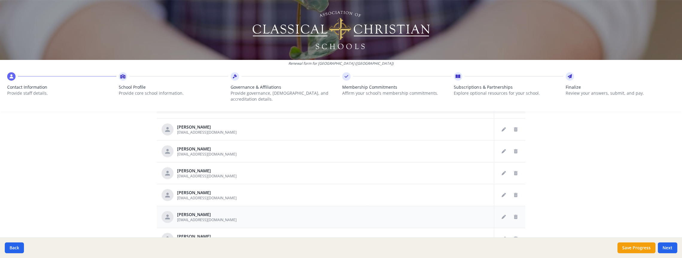
scroll to position [257, 0]
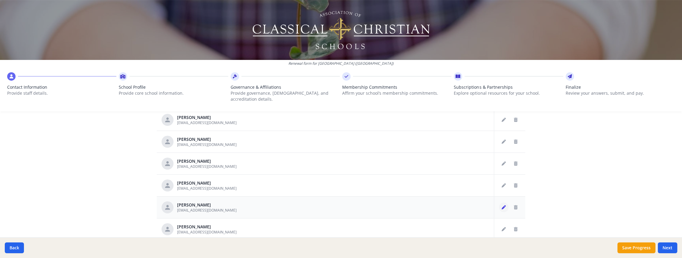
click at [501, 202] on button "Edit staff" at bounding box center [504, 207] width 10 height 10
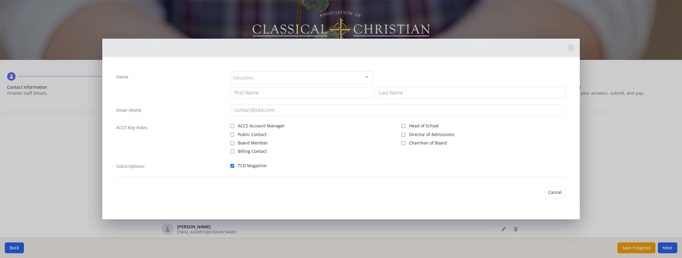
type input "[PERSON_NAME]"
type input "[EMAIL_ADDRESS][DOMAIN_NAME]"
checkbox input "true"
click at [533, 190] on button "Cancel" at bounding box center [535, 191] width 21 height 11
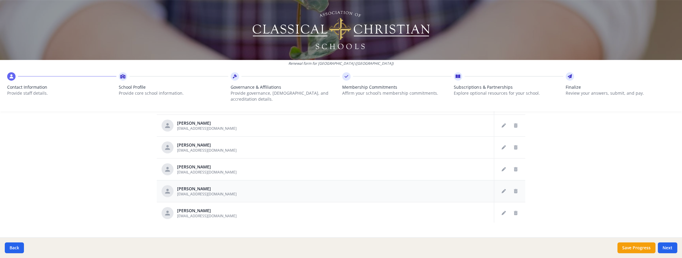
scroll to position [317, 0]
click at [502, 167] on icon "Edit staff" at bounding box center [504, 169] width 4 height 4
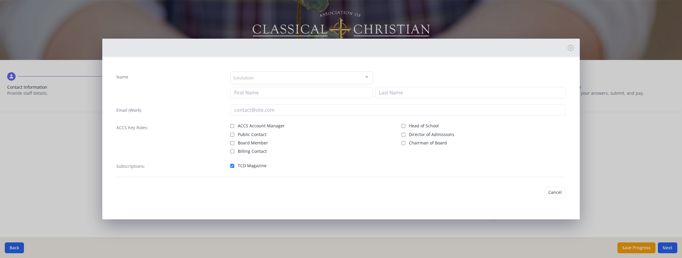
type input "[PERSON_NAME]"
type input "[EMAIL_ADDRESS][DOMAIN_NAME]"
checkbox input "true"
click at [535, 189] on button "Cancel" at bounding box center [535, 191] width 21 height 11
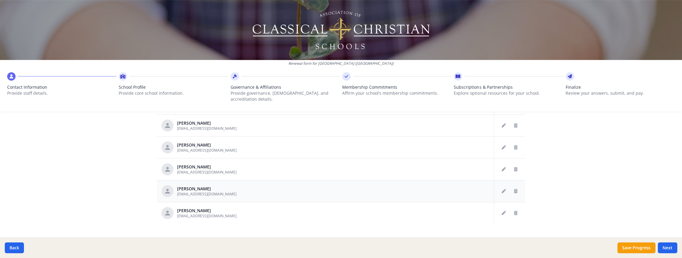
click at [498, 184] on td at bounding box center [509, 191] width 31 height 22
click at [501, 186] on button "Edit staff" at bounding box center [504, 191] width 10 height 10
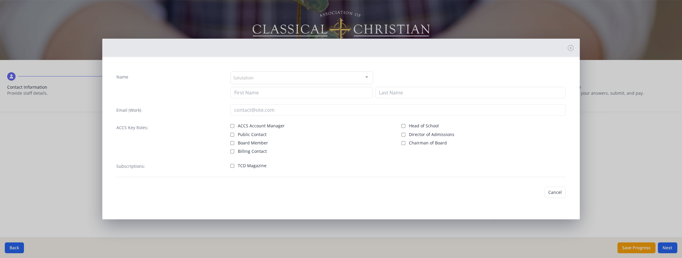
type input "Calla"
type input "Wise"
type input "[EMAIL_ADDRESS][DOMAIN_NAME]"
click at [232, 165] on input "TCD Magazine" at bounding box center [232, 166] width 4 height 4
checkbox input "true"
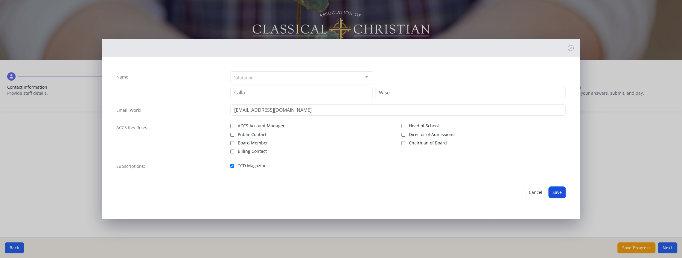
click at [554, 194] on button "Save" at bounding box center [557, 191] width 17 height 11
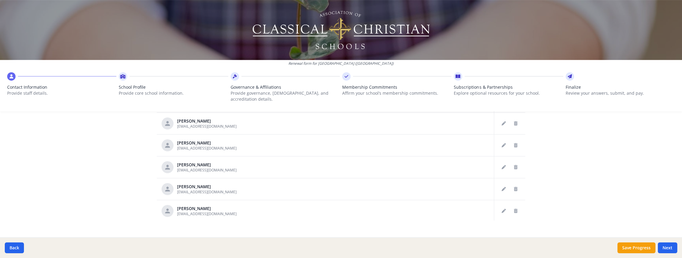
scroll to position [320, 0]
click at [503, 207] on icon "Edit staff" at bounding box center [504, 209] width 4 height 4
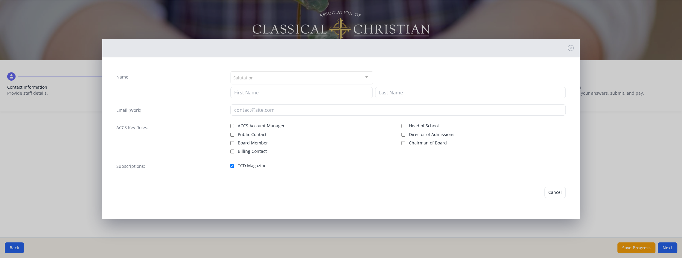
type input "[PERSON_NAME]"
type input "Zey"
type input "[EMAIL_ADDRESS][DOMAIN_NAME]"
checkbox input "true"
click at [535, 193] on button "Cancel" at bounding box center [535, 191] width 21 height 11
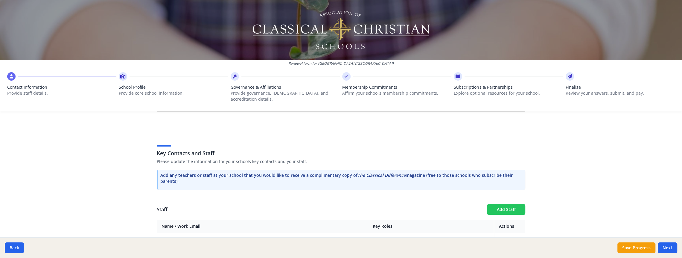
scroll to position [128, 0]
click at [504, 203] on button "Add Staff" at bounding box center [506, 208] width 38 height 11
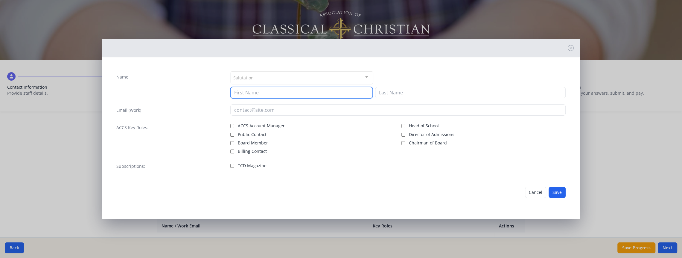
click at [250, 94] on input at bounding box center [301, 92] width 142 height 11
type input "[PERSON_NAME]"
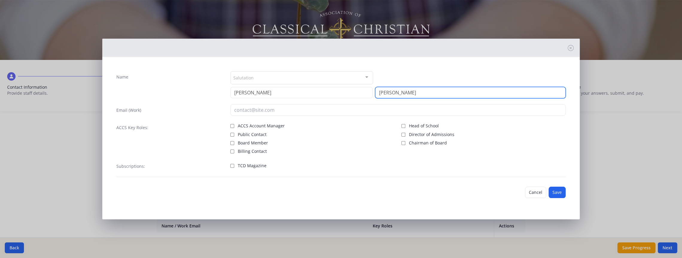
type input "[PERSON_NAME]"
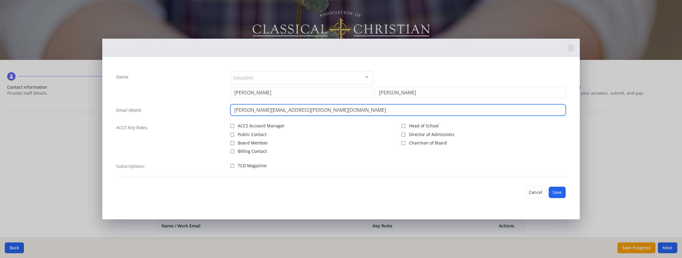
type input "[PERSON_NAME][EMAIL_ADDRESS][PERSON_NAME][DOMAIN_NAME]"
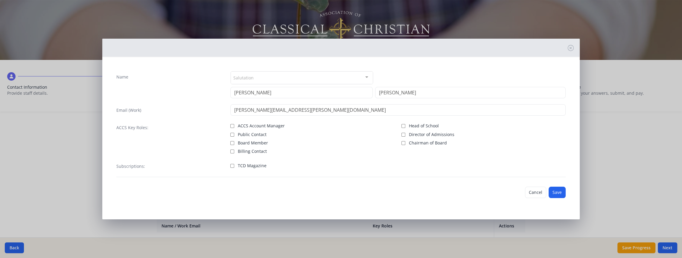
click at [232, 167] on label "TCD Magazine" at bounding box center [312, 164] width 164 height 7
click at [232, 167] on input "TCD Magazine" at bounding box center [232, 166] width 4 height 4
checkbox input "true"
click at [559, 191] on button "Save" at bounding box center [557, 191] width 17 height 11
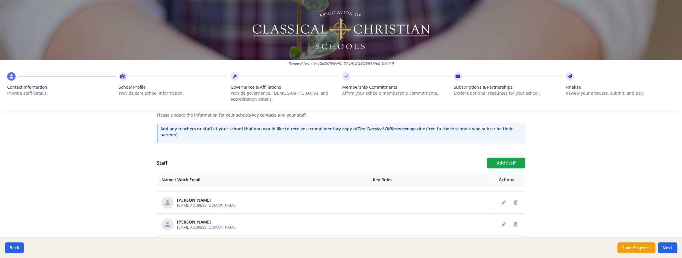
scroll to position [177, 0]
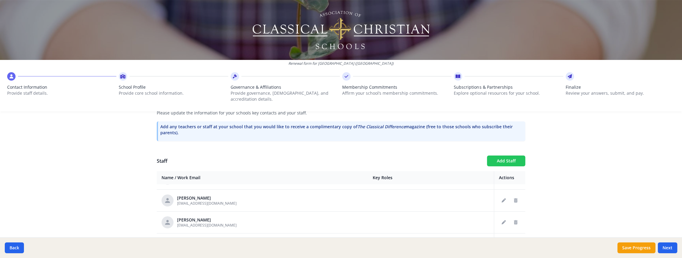
click at [506, 155] on button "Add Staff" at bounding box center [506, 160] width 38 height 11
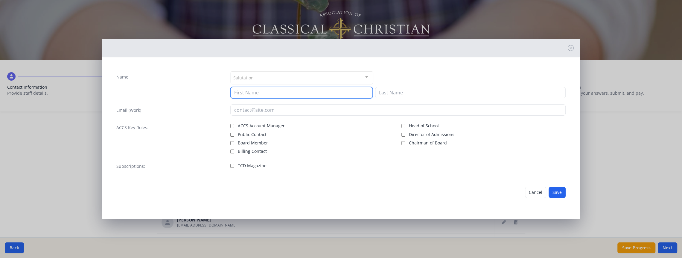
click at [270, 95] on input at bounding box center [301, 92] width 142 height 11
type input "[PERSON_NAME]"
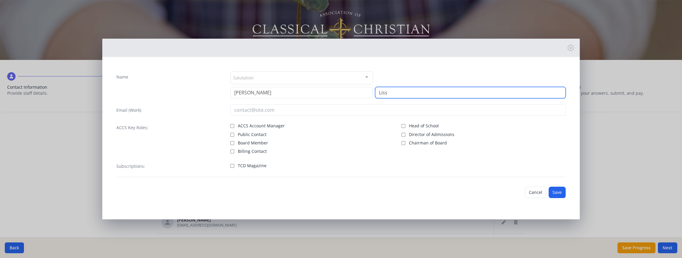
type input "Liss"
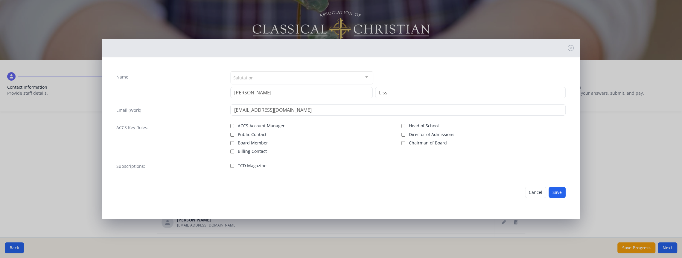
click at [230, 162] on label "TCD Magazine" at bounding box center [312, 164] width 164 height 7
click at [230, 164] on input "TCD Magazine" at bounding box center [232, 166] width 4 height 4
click at [562, 193] on button "Save" at bounding box center [557, 191] width 17 height 11
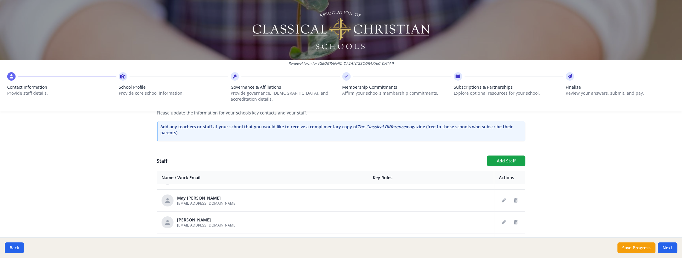
scroll to position [628, 0]
click at [502, 155] on button "Add Staff" at bounding box center [506, 160] width 38 height 11
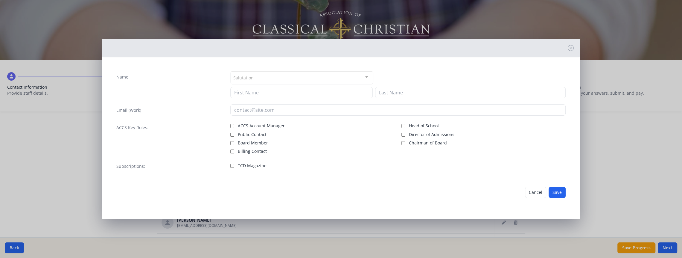
scroll to position [0, 0]
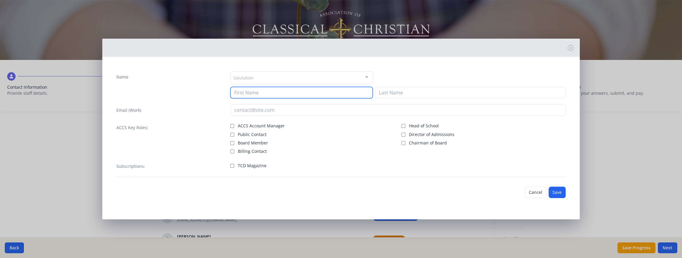
click at [267, 93] on input at bounding box center [301, 92] width 142 height 11
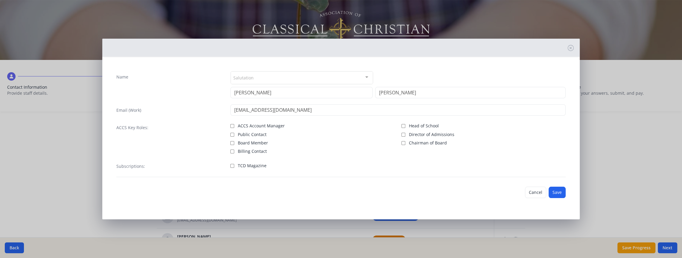
click at [234, 151] on label "Billing Contact" at bounding box center [312, 150] width 164 height 7
click at [234, 151] on input "Billing Contact" at bounding box center [232, 151] width 4 height 4
click at [232, 162] on label "TCD Magazine" at bounding box center [312, 164] width 164 height 7
click at [232, 164] on input "TCD Magazine" at bounding box center [232, 166] width 4 height 4
click at [562, 190] on button "Save" at bounding box center [557, 191] width 17 height 11
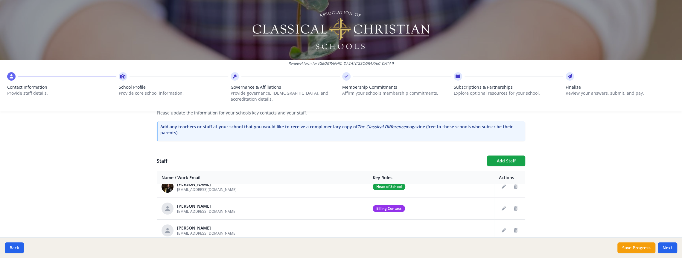
scroll to position [118, 0]
click at [503, 206] on icon "Edit staff" at bounding box center [504, 208] width 4 height 4
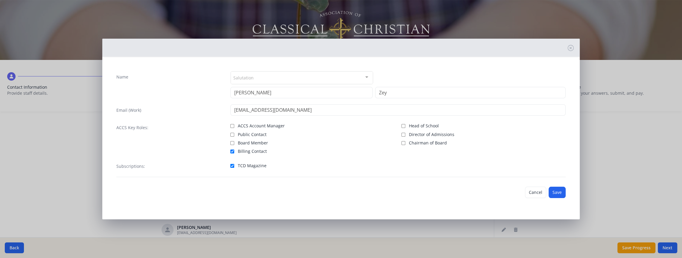
click at [232, 148] on label "Billing Contact" at bounding box center [312, 150] width 164 height 7
click at [232, 149] on input "Billing Contact" at bounding box center [232, 151] width 4 height 4
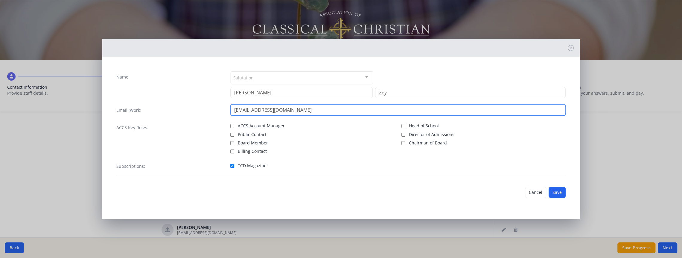
click at [236, 107] on input "[EMAIL_ADDRESS][DOMAIN_NAME]" at bounding box center [398, 109] width 336 height 11
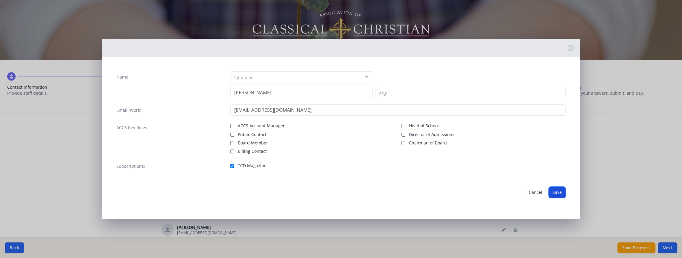
click at [558, 188] on button "Save" at bounding box center [557, 191] width 17 height 11
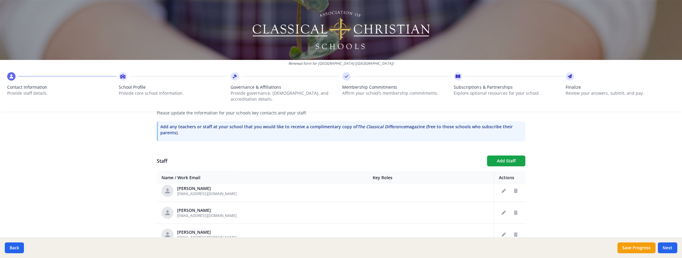
scroll to position [467, 0]
click at [501, 204] on button "Edit staff" at bounding box center [504, 209] width 10 height 10
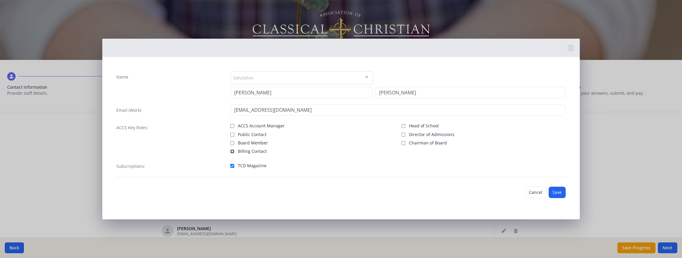
click at [234, 149] on input "Billing Contact" at bounding box center [232, 151] width 4 height 4
click at [560, 189] on button "Save" at bounding box center [557, 191] width 17 height 11
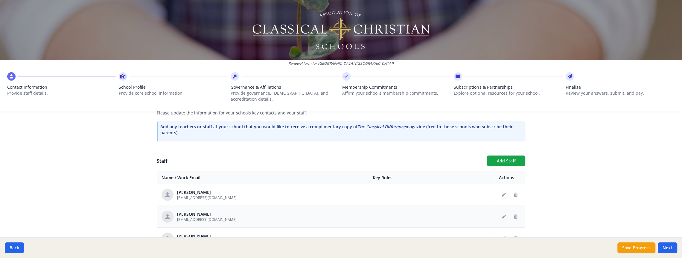
scroll to position [219, 0]
click at [502, 193] on icon "Edit staff" at bounding box center [504, 195] width 4 height 4
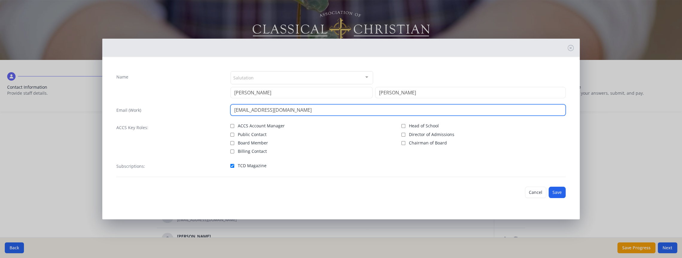
click at [236, 110] on input "[EMAIL_ADDRESS][DOMAIN_NAME]" at bounding box center [398, 109] width 336 height 11
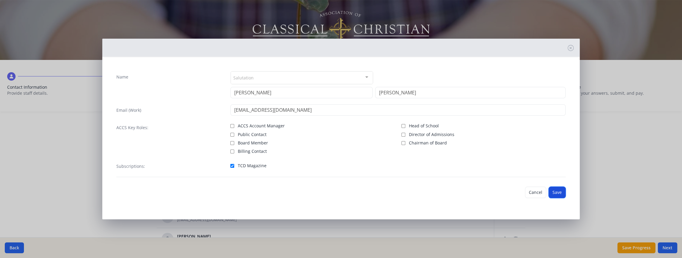
click at [563, 188] on button "Save" at bounding box center [557, 191] width 17 height 11
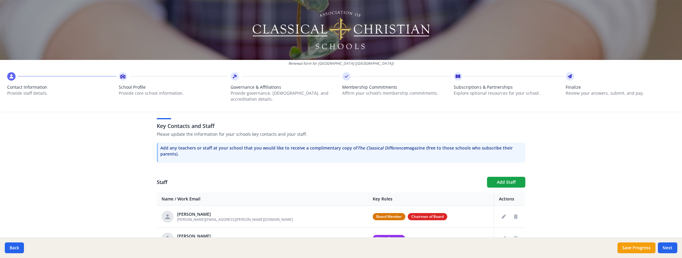
scroll to position [158, 0]
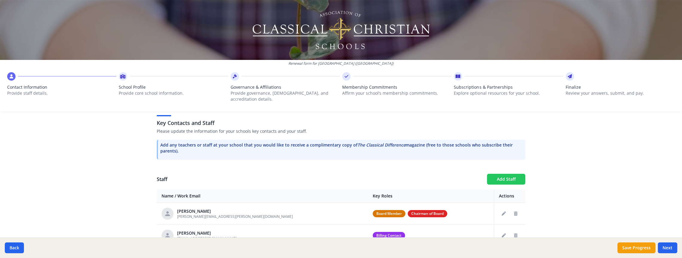
click at [502, 174] on button "Add Staff" at bounding box center [506, 179] width 38 height 11
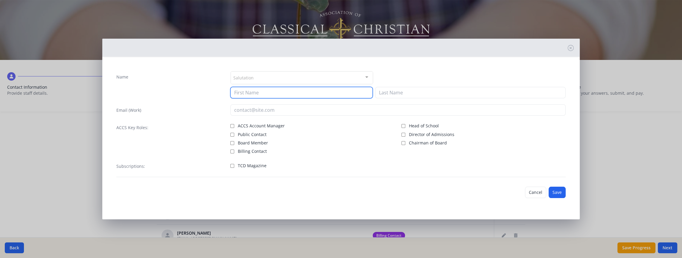
click at [246, 94] on input at bounding box center [301, 92] width 142 height 11
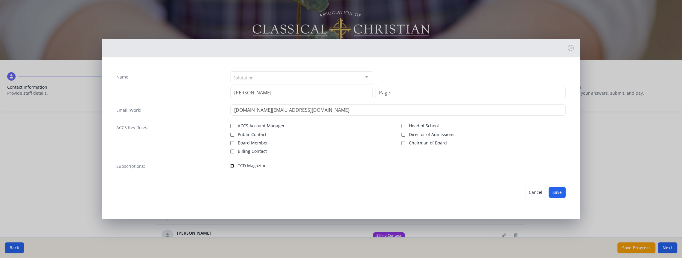
click at [232, 164] on input "TCD Magazine" at bounding box center [232, 166] width 4 height 4
click at [552, 189] on button "Save" at bounding box center [557, 191] width 17 height 11
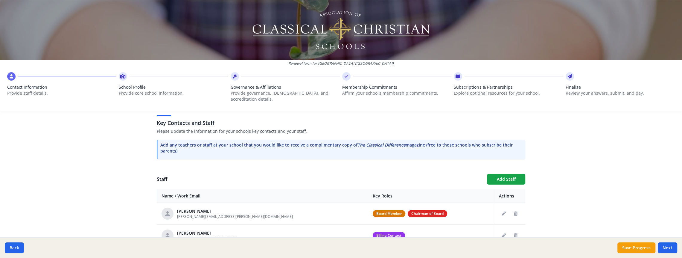
scroll to position [0, 0]
click at [505, 174] on button "Add Staff" at bounding box center [506, 179] width 38 height 11
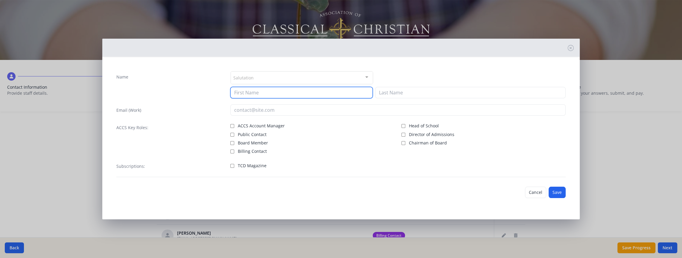
click at [256, 95] on input at bounding box center [301, 92] width 142 height 11
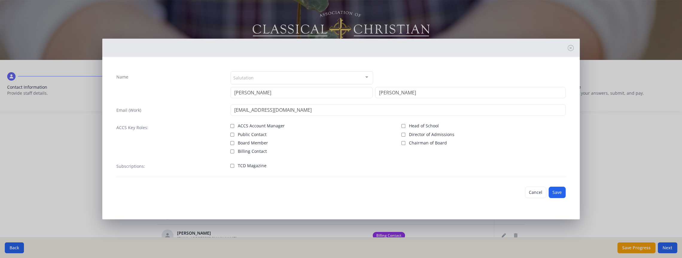
click at [235, 165] on label "TCD Magazine" at bounding box center [312, 164] width 164 height 7
click at [234, 165] on input "TCD Magazine" at bounding box center [232, 166] width 4 height 4
click at [554, 197] on button "Save" at bounding box center [557, 191] width 17 height 11
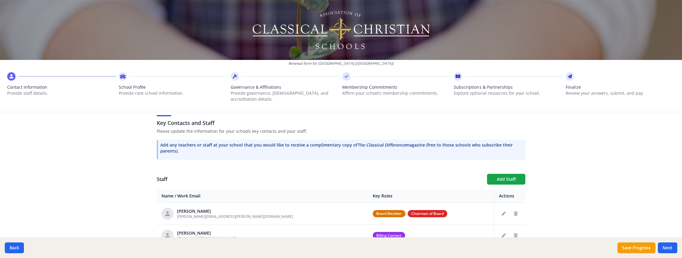
scroll to position [159, 0]
click at [501, 173] on button "Add Staff" at bounding box center [506, 178] width 38 height 11
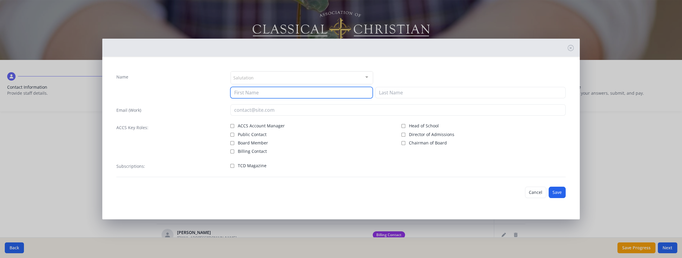
click at [276, 89] on input at bounding box center [301, 92] width 142 height 11
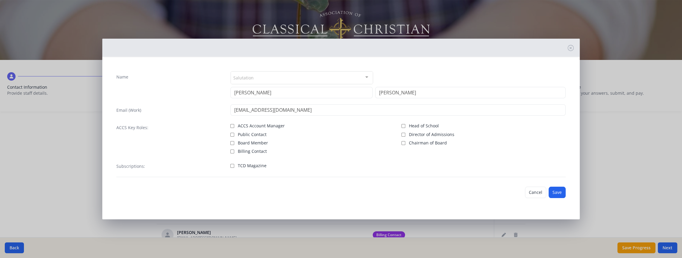
click at [229, 164] on div "Subscriptions: TCD Magazine" at bounding box center [340, 168] width 449 height 17
click at [233, 165] on input "TCD Magazine" at bounding box center [232, 166] width 4 height 4
click at [553, 189] on button "Save" at bounding box center [557, 191] width 17 height 11
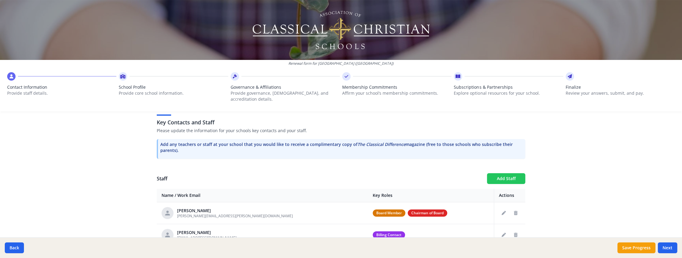
click at [504, 173] on button "Add Staff" at bounding box center [506, 178] width 38 height 11
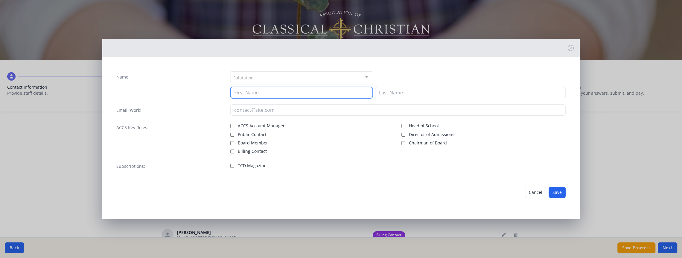
click at [272, 93] on input at bounding box center [301, 92] width 142 height 11
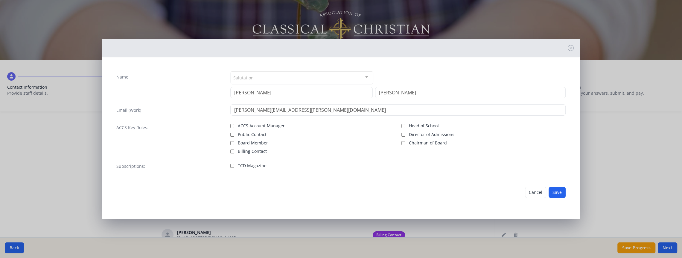
click at [230, 164] on div "Subscriptions: TCD Magazine" at bounding box center [340, 168] width 449 height 17
click at [231, 166] on input "TCD Magazine" at bounding box center [232, 166] width 4 height 4
click at [563, 191] on button "Save" at bounding box center [557, 191] width 17 height 11
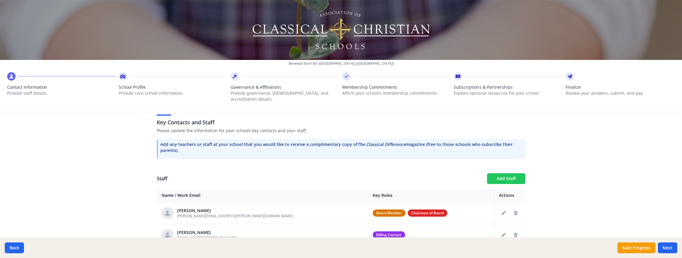
click at [507, 173] on button "Add Staff" at bounding box center [506, 178] width 38 height 11
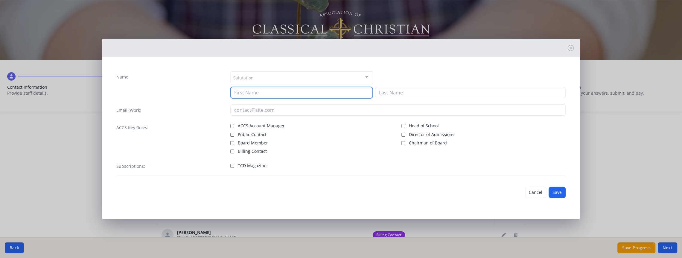
click at [268, 87] on input at bounding box center [301, 92] width 142 height 11
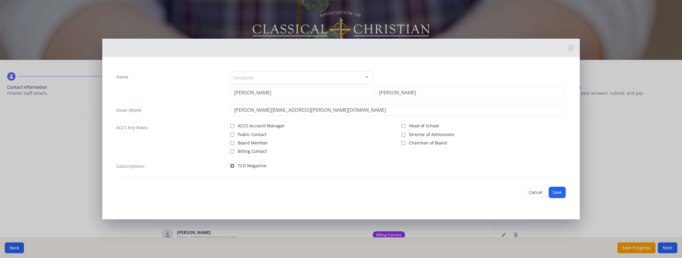
click at [232, 164] on input "TCD Magazine" at bounding box center [232, 166] width 4 height 4
click at [562, 190] on button "Save" at bounding box center [557, 191] width 17 height 11
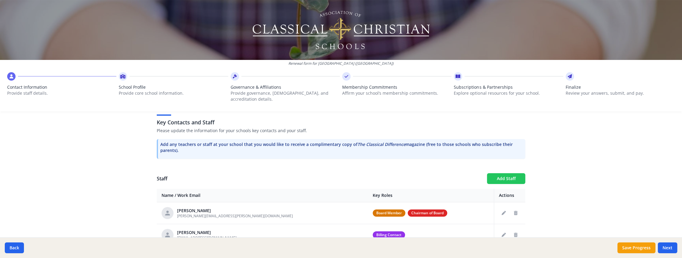
click at [510, 173] on button "Add Staff" at bounding box center [506, 178] width 38 height 11
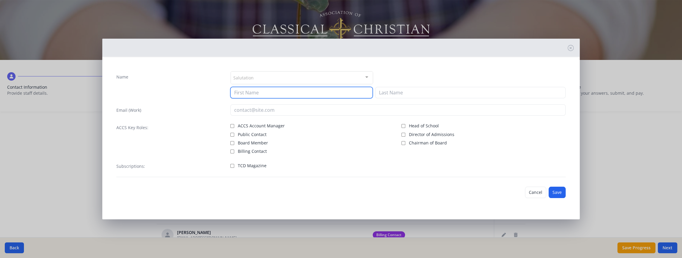
click at [284, 94] on input at bounding box center [301, 92] width 142 height 11
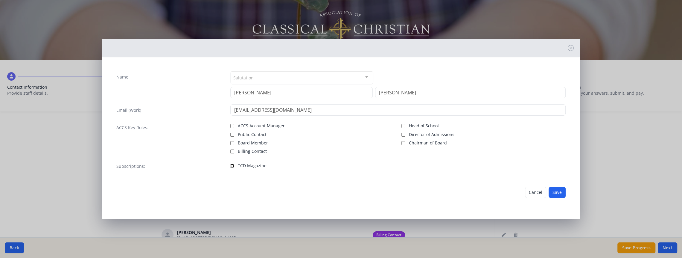
click at [232, 166] on input "TCD Magazine" at bounding box center [232, 166] width 4 height 4
click at [555, 190] on button "Save" at bounding box center [557, 191] width 17 height 11
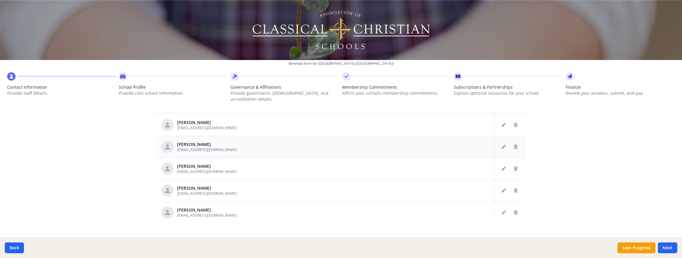
scroll to position [781, 0]
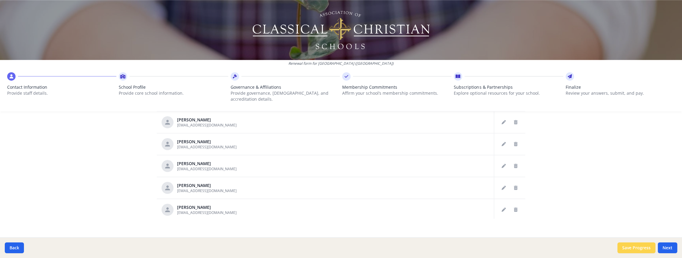
click at [632, 249] on button "Save Progress" at bounding box center [637, 247] width 38 height 11
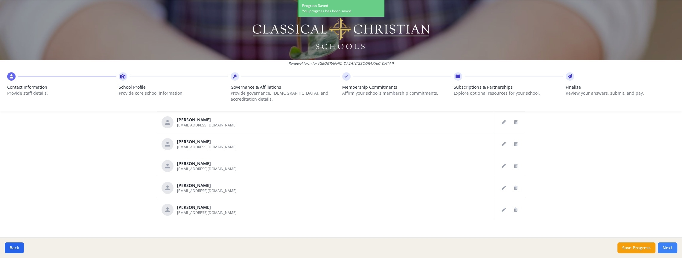
click at [671, 252] on button "Next" at bounding box center [667, 247] width 19 height 11
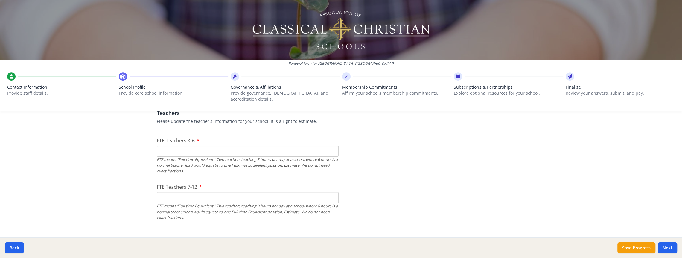
scroll to position [358, 0]
click at [209, 147] on input "FTE Teachers K-6" at bounding box center [248, 152] width 182 height 11
click at [215, 193] on input "FTE Teachers 7-12" at bounding box center [248, 198] width 182 height 11
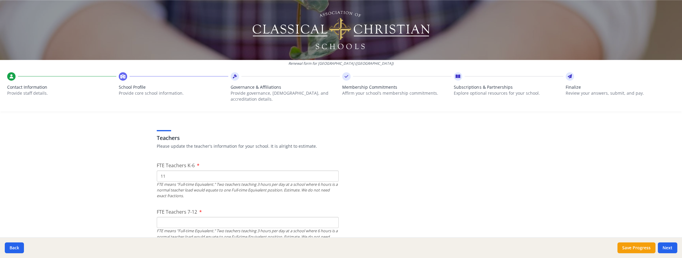
scroll to position [333, 0]
click at [177, 171] on input "11" at bounding box center [248, 176] width 182 height 11
drag, startPoint x: 174, startPoint y: 171, endPoint x: 148, endPoint y: 168, distance: 26.1
click at [148, 168] on div "Renewal form for [GEOGRAPHIC_DATA] ([GEOGRAPHIC_DATA]) Contact Information Prov…" at bounding box center [341, 129] width 682 height 258
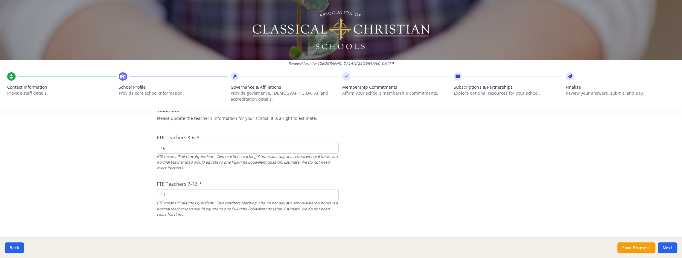
scroll to position [363, 0]
drag, startPoint x: 174, startPoint y: 188, endPoint x: 121, endPoint y: 186, distance: 53.0
click at [121, 186] on div "Renewal form for [GEOGRAPHIC_DATA] ([GEOGRAPHIC_DATA]) Contact Information Prov…" at bounding box center [341, 129] width 682 height 258
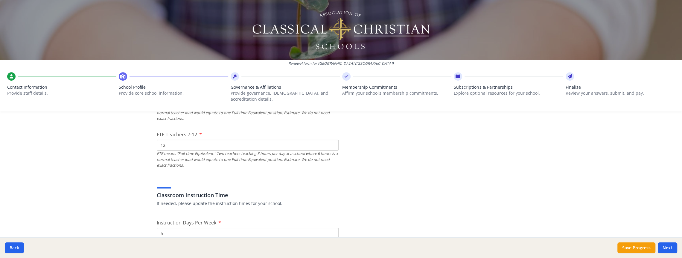
scroll to position [412, 0]
click at [374, 177] on div "Classroom Instruction Time If needed, please update the instruction times for y…" at bounding box center [341, 191] width 369 height 29
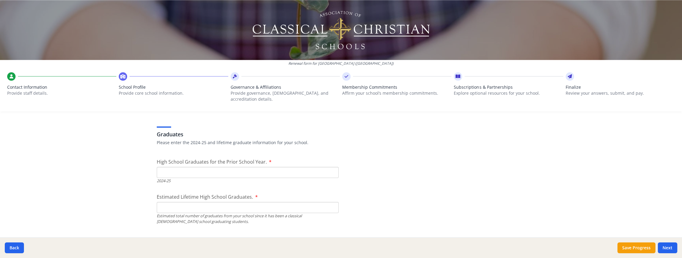
scroll to position [834, 0]
click at [197, 165] on input "High School Graduates for the Prior School Year." at bounding box center [248, 170] width 182 height 11
click at [192, 200] on input "Estimated Lifetime High School Graduates." at bounding box center [248, 205] width 182 height 11
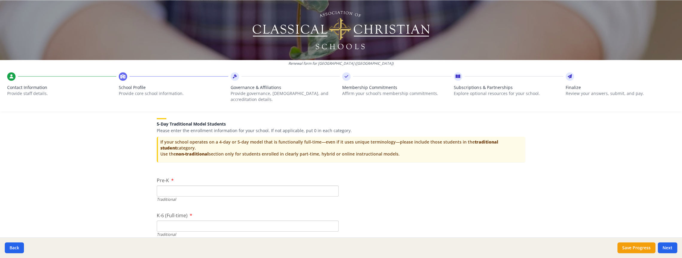
scroll to position [1195, 0]
click at [179, 186] on input "Pre-K" at bounding box center [248, 190] width 182 height 11
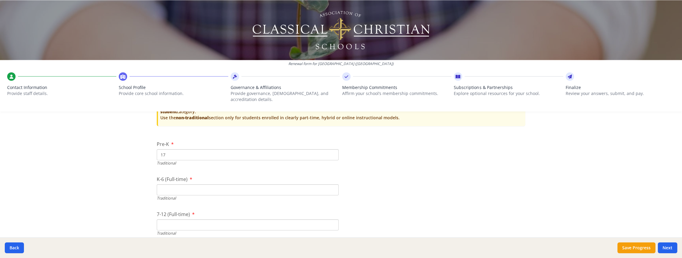
scroll to position [1231, 0]
click at [181, 184] on input "K-6 (Full-time)" at bounding box center [248, 189] width 182 height 11
click at [187, 183] on input "K-6 (Full-time)" at bounding box center [248, 188] width 182 height 11
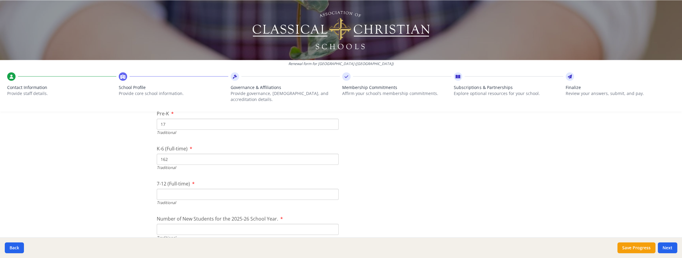
scroll to position [1261, 0]
click at [171, 189] on input "7-12 (Full-time)" at bounding box center [248, 194] width 182 height 11
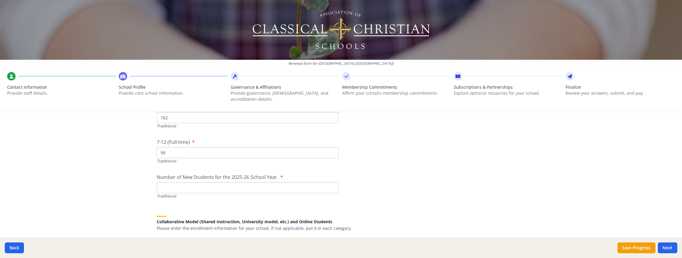
scroll to position [1315, 0]
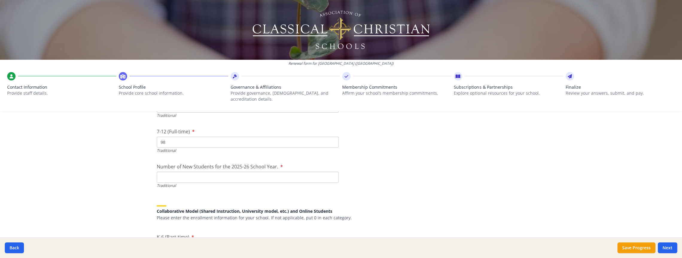
click at [194, 171] on input "Number of New Students for the 2025-26 School Year." at bounding box center [248, 176] width 182 height 11
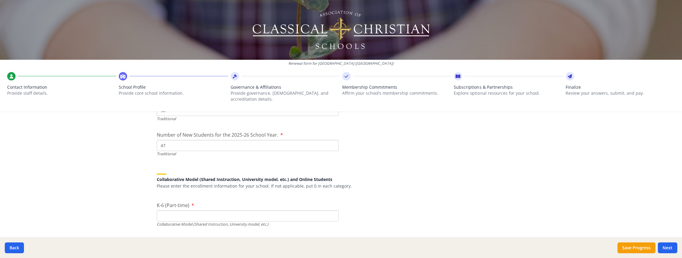
scroll to position [1351, 0]
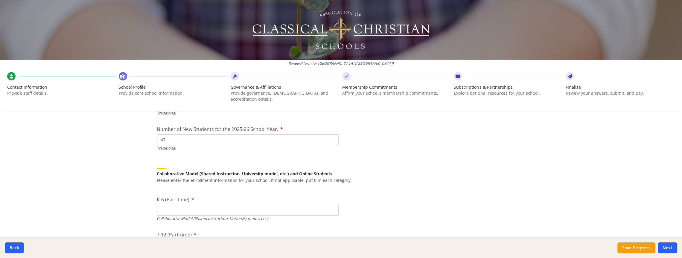
click at [176, 204] on input "K-6 (Part-time)" at bounding box center [248, 209] width 182 height 11
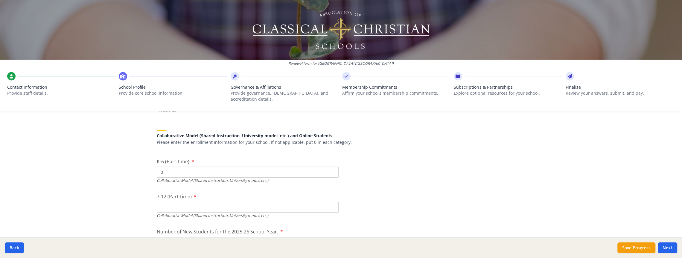
scroll to position [1389, 0]
click at [176, 201] on input "7-12 (Part-time)" at bounding box center [248, 206] width 182 height 11
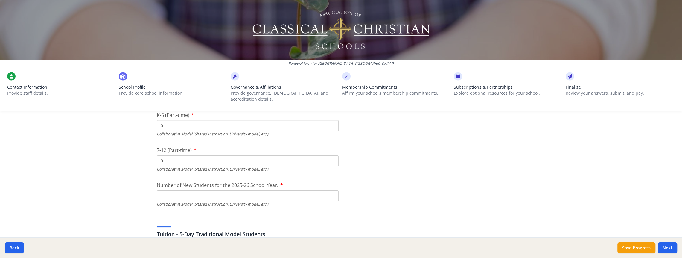
scroll to position [1442, 0]
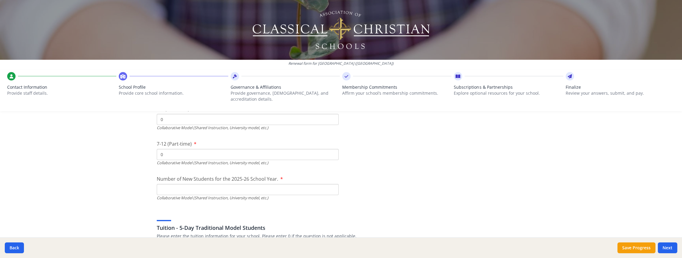
click at [165, 54] on input "Number of New Students for the 2025-26 School Year." at bounding box center [248, 48] width 182 height 11
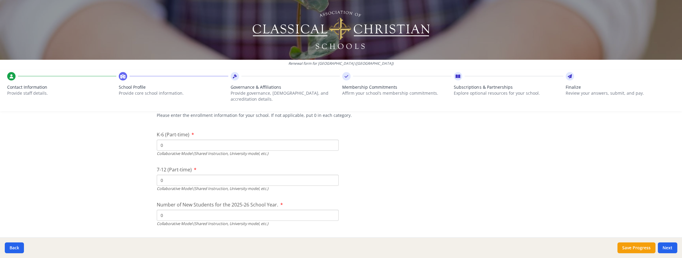
scroll to position [1416, 0]
click at [632, 248] on button "Save Progress" at bounding box center [637, 247] width 38 height 11
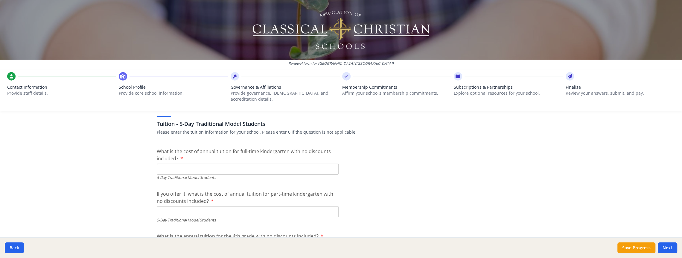
scroll to position [1545, 0]
click at [178, 167] on input "What is the cost of annual tuition for full-time kindergarten with no discounts…" at bounding box center [248, 169] width 182 height 11
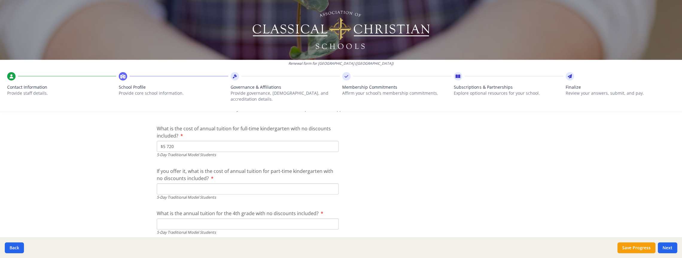
scroll to position [1569, 0]
click at [200, 183] on input "If you offer it, what is the cost of annual tuition for part-time kindergarten …" at bounding box center [248, 188] width 182 height 11
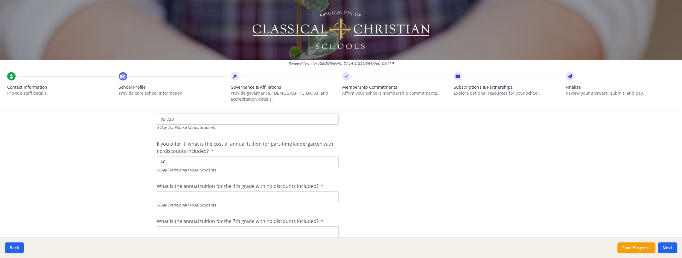
scroll to position [1599, 0]
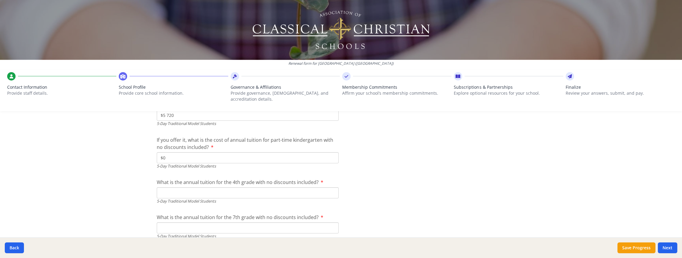
click at [200, 187] on input "What is the annual tuition for the 4th grade with no discounts included?" at bounding box center [248, 192] width 182 height 11
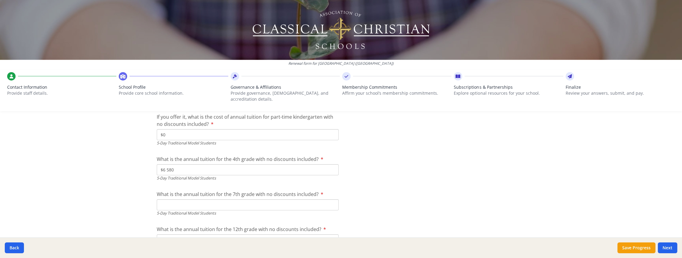
scroll to position [1623, 0]
click at [196, 198] on input "What is the annual tuition for the 7th grade with no discounts included?" at bounding box center [248, 203] width 182 height 11
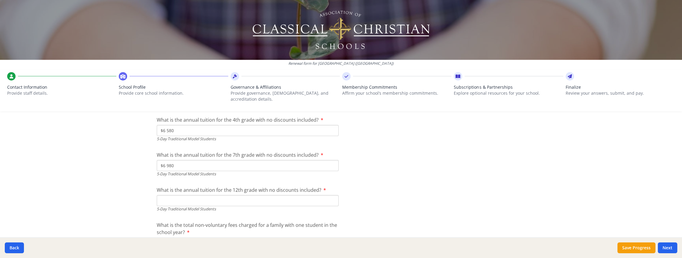
scroll to position [1667, 0]
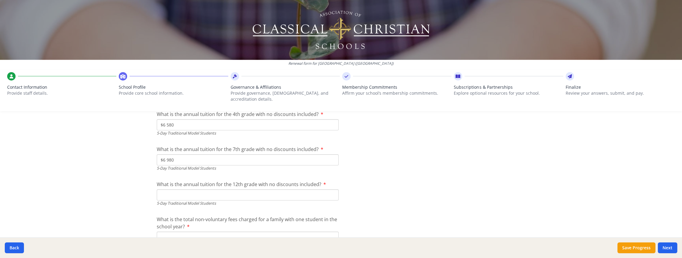
click at [184, 189] on input "What is the annual tuition for the 12th grade with no discounts included?" at bounding box center [248, 194] width 182 height 11
click at [181, 194] on input "What is the total non-voluntary fees charged for a family with one student in t…" at bounding box center [248, 199] width 182 height 11
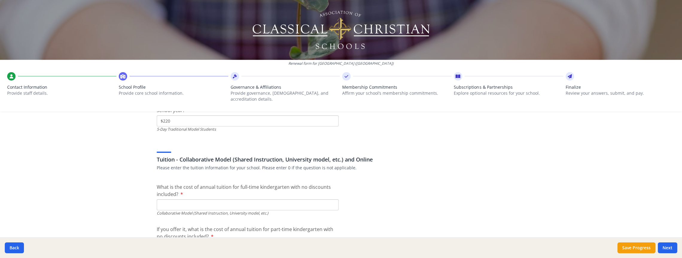
scroll to position [1787, 0]
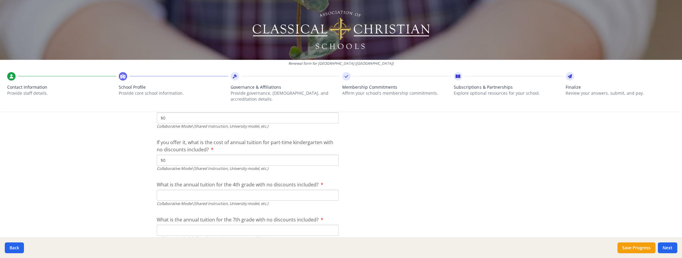
scroll to position [1872, 0]
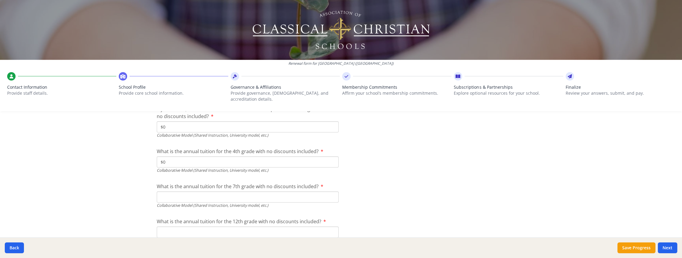
scroll to position [1905, 0]
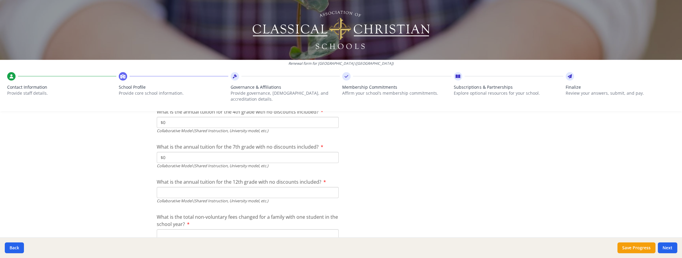
scroll to position [1943, 0]
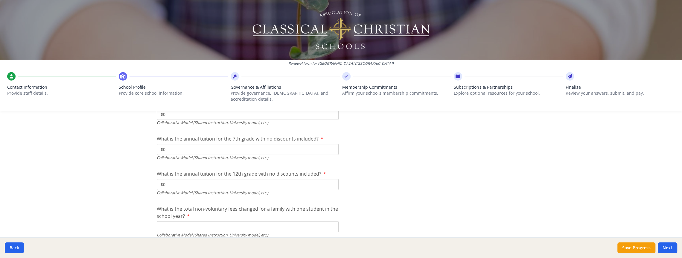
scroll to position [1969, 0]
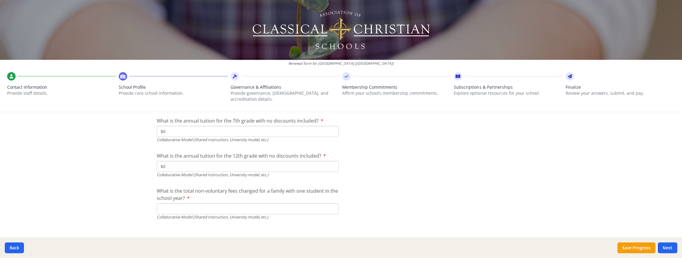
click at [165, 203] on input "What is the total non-voluntary fees changed for a family with one student in t…" at bounding box center [248, 208] width 182 height 11
click at [636, 252] on button "Save Progress" at bounding box center [637, 247] width 38 height 11
click at [667, 247] on button "Next" at bounding box center [667, 247] width 19 height 11
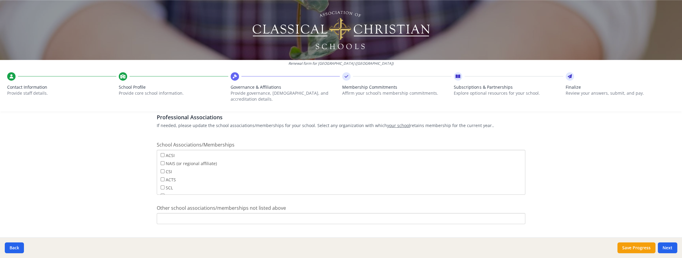
scroll to position [364, 0]
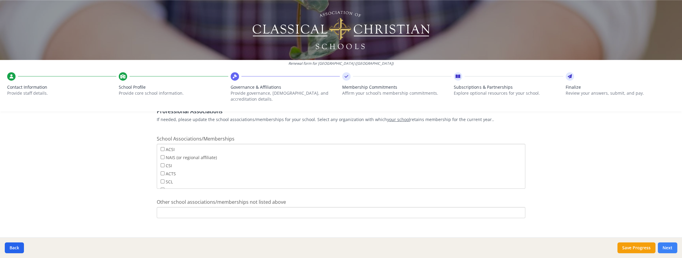
click at [668, 248] on button "Next" at bounding box center [667, 247] width 19 height 11
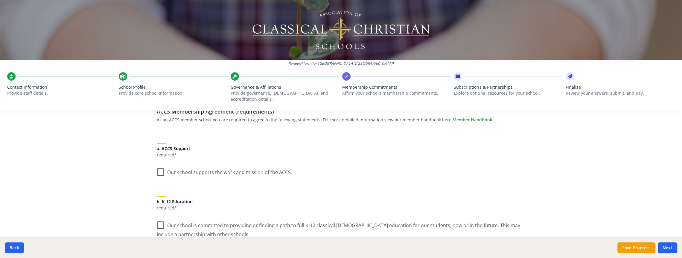
scroll to position [53, 0]
click at [161, 164] on label "Our school supports the work and mission of the ACCS." at bounding box center [224, 168] width 135 height 13
click at [0, 0] on input "Our school supports the work and mission of the ACCS." at bounding box center [0, 0] width 0 height 0
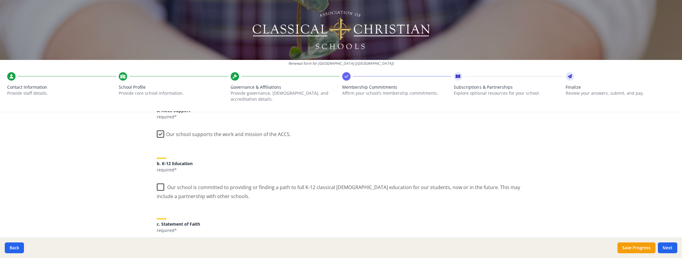
scroll to position [90, 0]
click at [160, 179] on label "Our school is committed to providing or finding a path to full K-12 classical […" at bounding box center [341, 188] width 369 height 20
click at [0, 0] on input "Our school is committed to providing or finding a path to full K-12 classical […" at bounding box center [0, 0] width 0 height 0
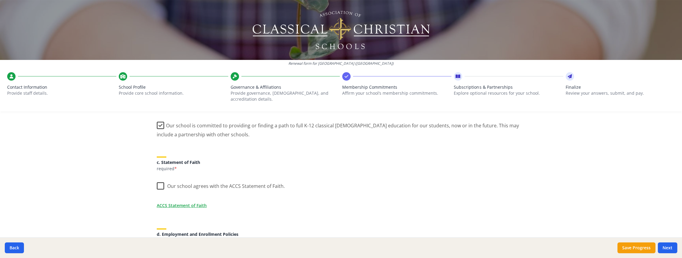
scroll to position [160, 0]
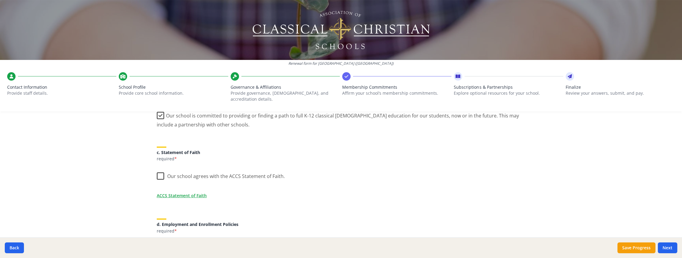
click at [163, 170] on label "Our school agrees with the ACCS Statement of Faith." at bounding box center [221, 174] width 128 height 13
click at [0, 0] on input "Our school agrees with the ACCS Statement of Faith." at bounding box center [0, 0] width 0 height 0
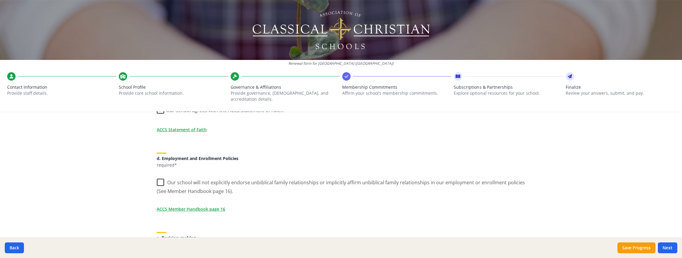
scroll to position [226, 0]
click at [162, 174] on label "Our school will not explicitly endorse unbiblical family relationships or impli…" at bounding box center [341, 184] width 369 height 20
click at [0, 0] on input "Our school will not explicitly endorse unbiblical family relationships or impli…" at bounding box center [0, 0] width 0 height 0
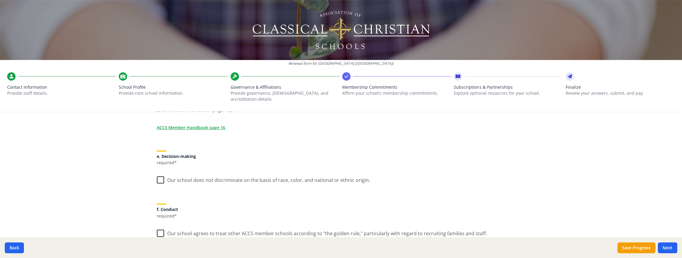
scroll to position [311, 0]
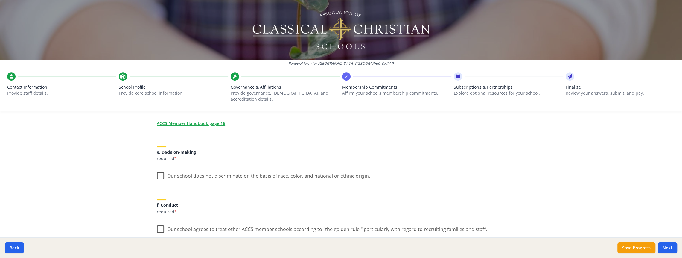
click at [161, 171] on label "Our school does not discriminate on the basis of race, color, and national or e…" at bounding box center [263, 174] width 213 height 13
click at [0, 0] on input "Our school does not discriminate on the basis of race, color, and national or e…" at bounding box center [0, 0] width 0 height 0
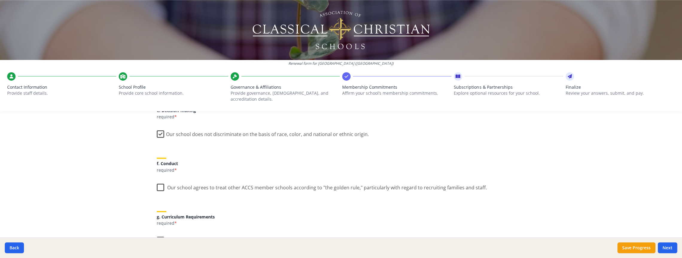
scroll to position [363, 0]
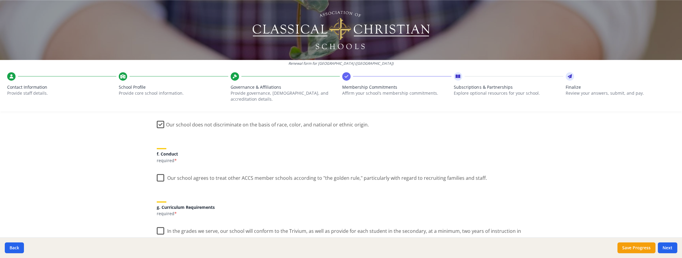
click at [162, 171] on label "Our school agrees to treat other ACCS member schools according to "the golden r…" at bounding box center [322, 176] width 330 height 13
click at [0, 0] on input "Our school agrees to treat other ACCS member schools according to "the golden r…" at bounding box center [0, 0] width 0 height 0
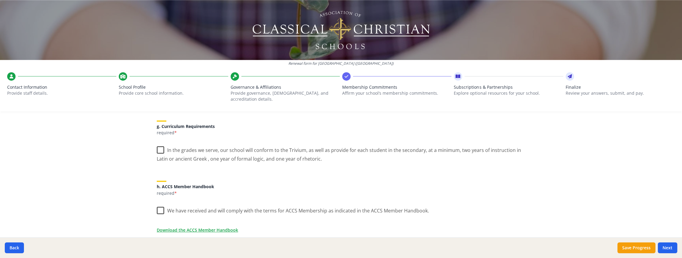
scroll to position [437, 0]
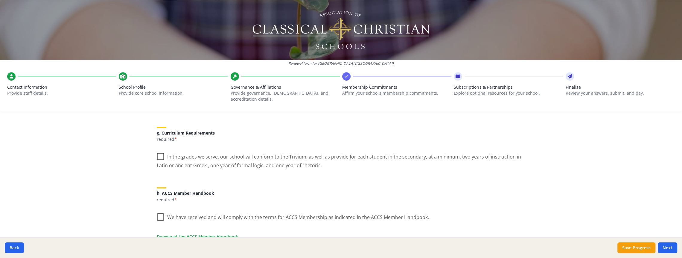
click at [160, 150] on label "In the grades we serve, our school will conform to the Trivium, as well as prov…" at bounding box center [341, 159] width 369 height 20
click at [0, 0] on input "In the grades we serve, our school will conform to the Trivium, as well as prov…" at bounding box center [0, 0] width 0 height 0
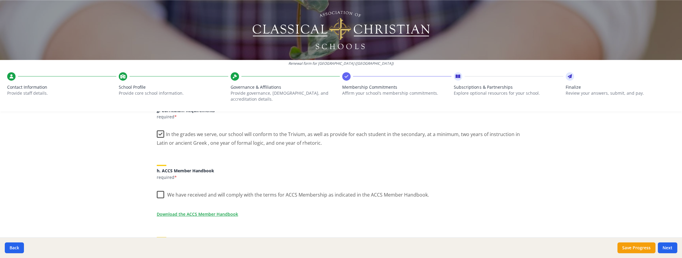
scroll to position [465, 0]
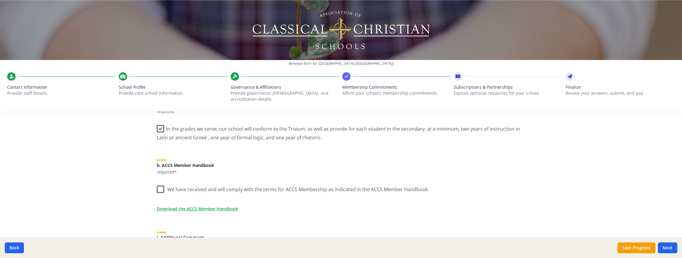
click at [159, 181] on label "We have received and will comply with the terms for ACCS Membership as indicate…" at bounding box center [293, 187] width 272 height 13
click at [0, 0] on input "We have received and will comply with the terms for ACCS Membership as indicate…" at bounding box center [0, 0] width 0 height 0
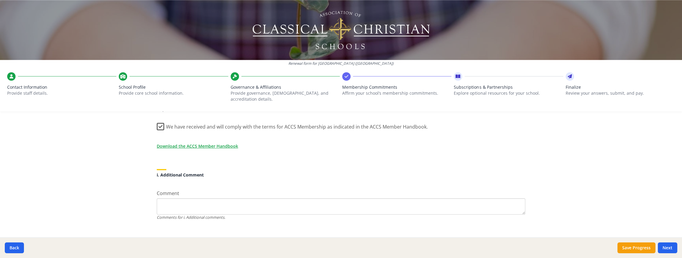
scroll to position [528, 0]
click at [667, 247] on button "Next" at bounding box center [667, 247] width 19 height 11
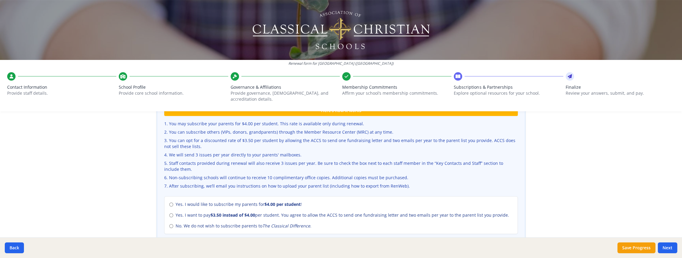
scroll to position [197, 0]
click at [171, 213] on input "Yes. I want to pay $3.50 instead of $4.00 per student. You agree to allow the A…" at bounding box center [171, 215] width 4 height 4
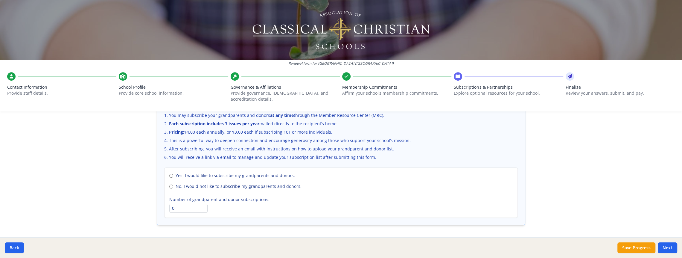
scroll to position [406, 0]
click at [170, 185] on input "No. I would not like to subscribe my grandparents and donors." at bounding box center [171, 187] width 4 height 4
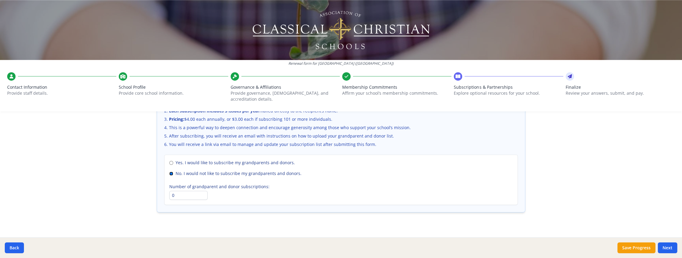
scroll to position [419, 0]
click at [669, 247] on button "Next" at bounding box center [667, 247] width 19 height 11
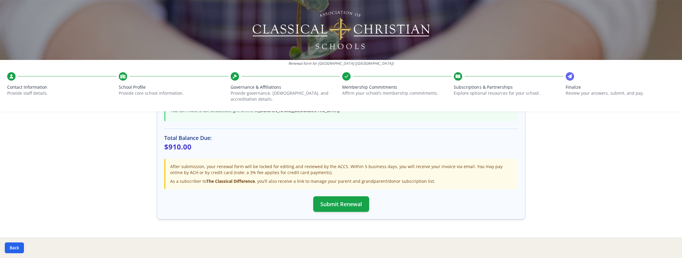
scroll to position [177, 0]
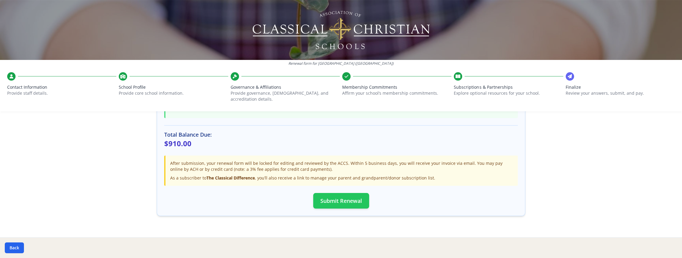
click at [343, 195] on button "Submit Renewal" at bounding box center [341, 201] width 56 height 16
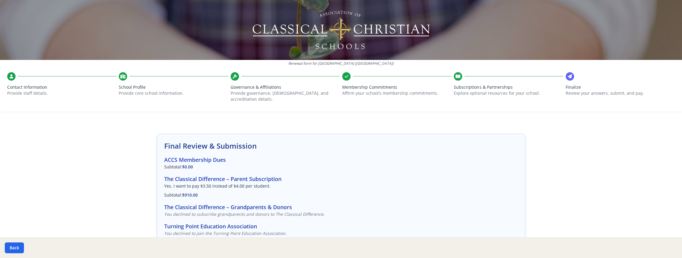
scroll to position [0, 0]
